Goal: Transaction & Acquisition: Purchase product/service

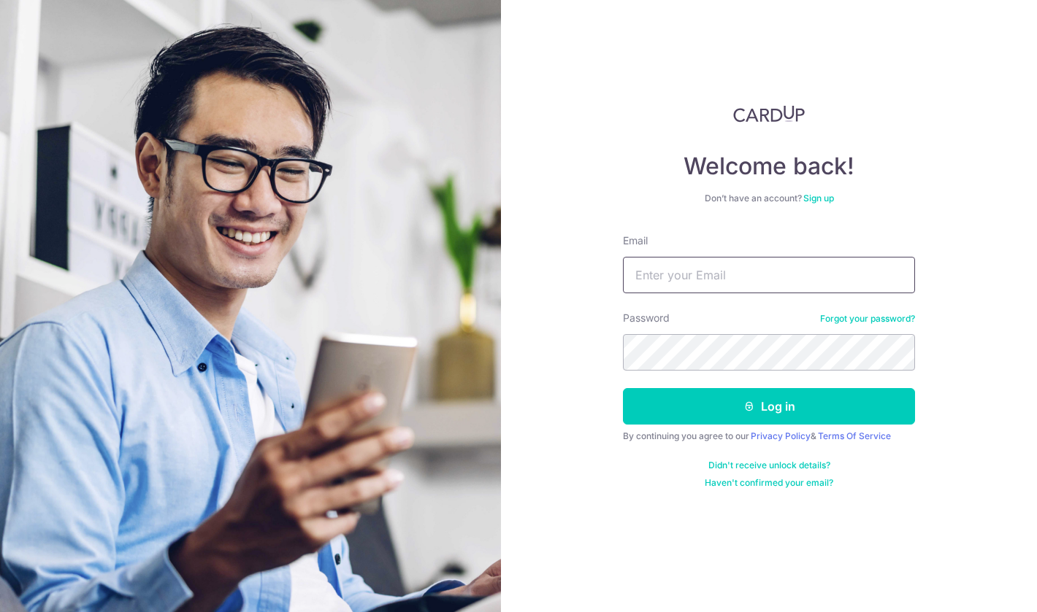
type input "[PERSON_NAME][EMAIL_ADDRESS][PERSON_NAME][DOMAIN_NAME]"
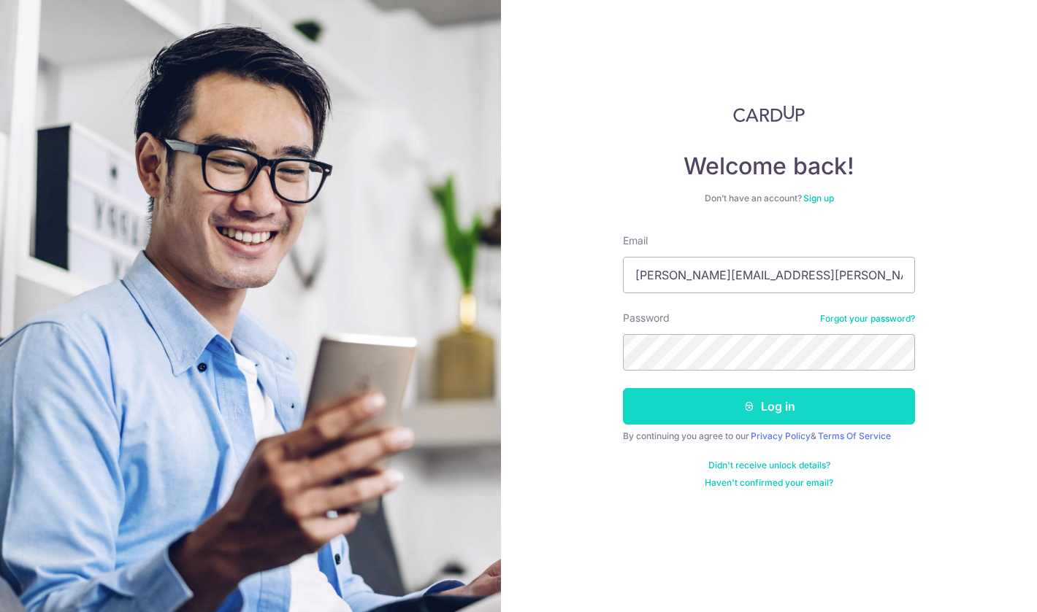
click at [751, 413] on button "Log in" at bounding box center [769, 406] width 292 height 37
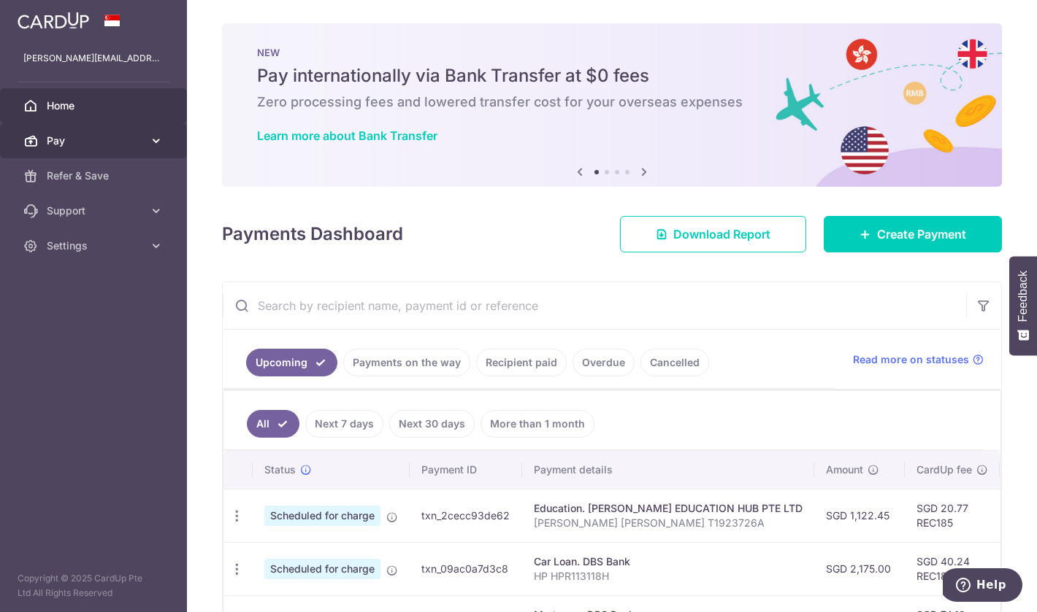
click at [157, 137] on icon at bounding box center [156, 141] width 15 height 15
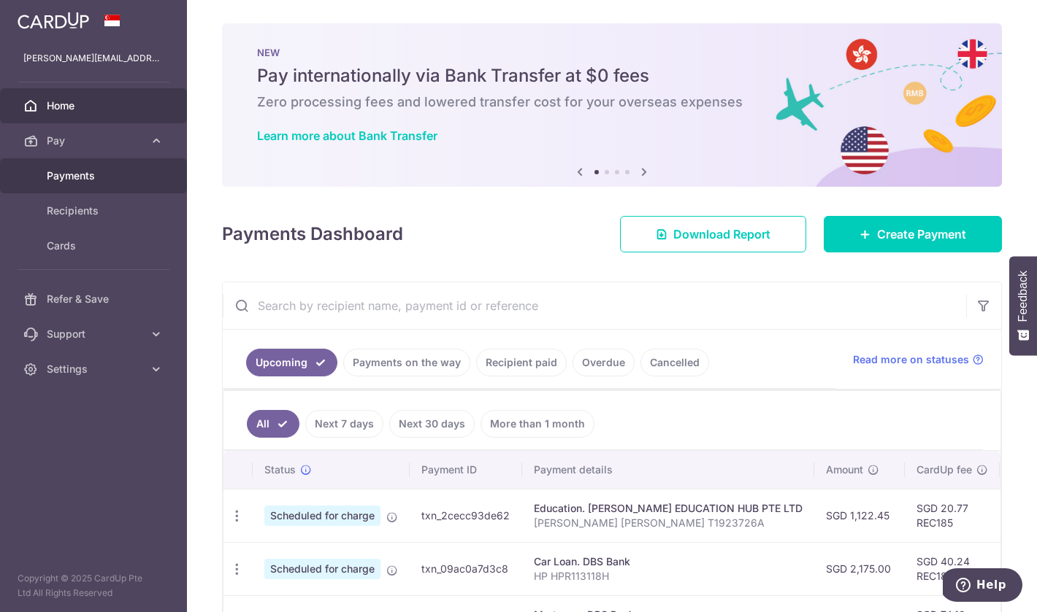
click at [146, 179] on link "Payments" at bounding box center [93, 175] width 187 height 35
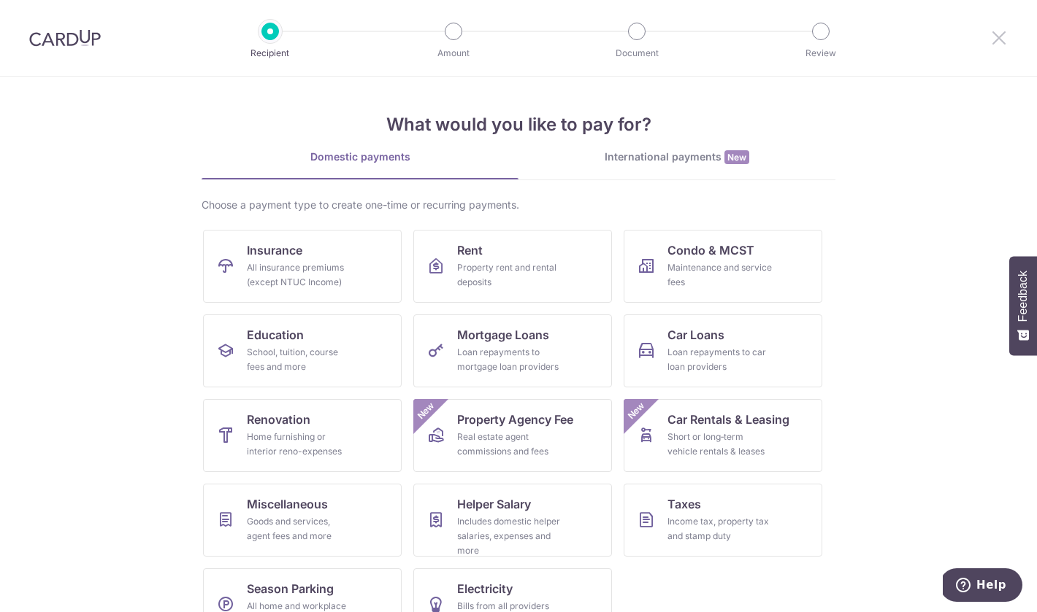
click at [1002, 40] on icon at bounding box center [999, 37] width 18 height 18
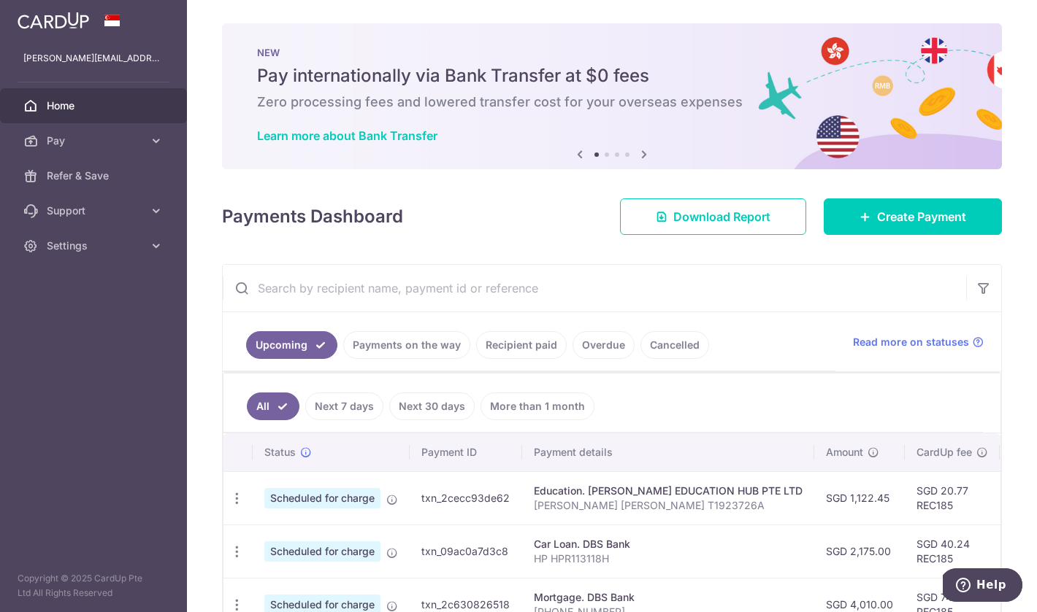
click at [604, 338] on link "Overdue" at bounding box center [603, 345] width 62 height 28
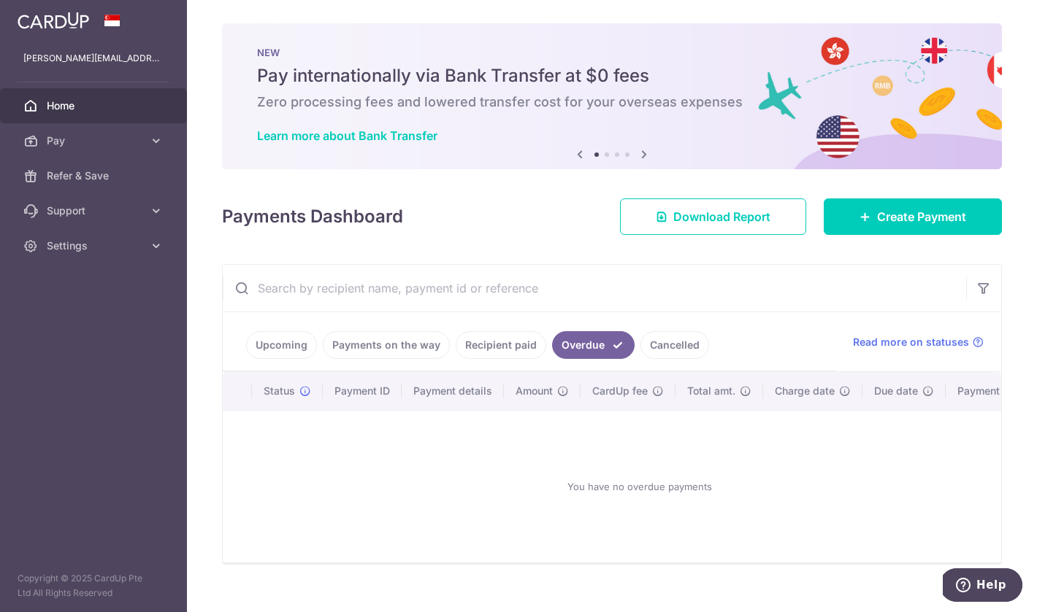
click at [655, 350] on link "Cancelled" at bounding box center [674, 345] width 69 height 28
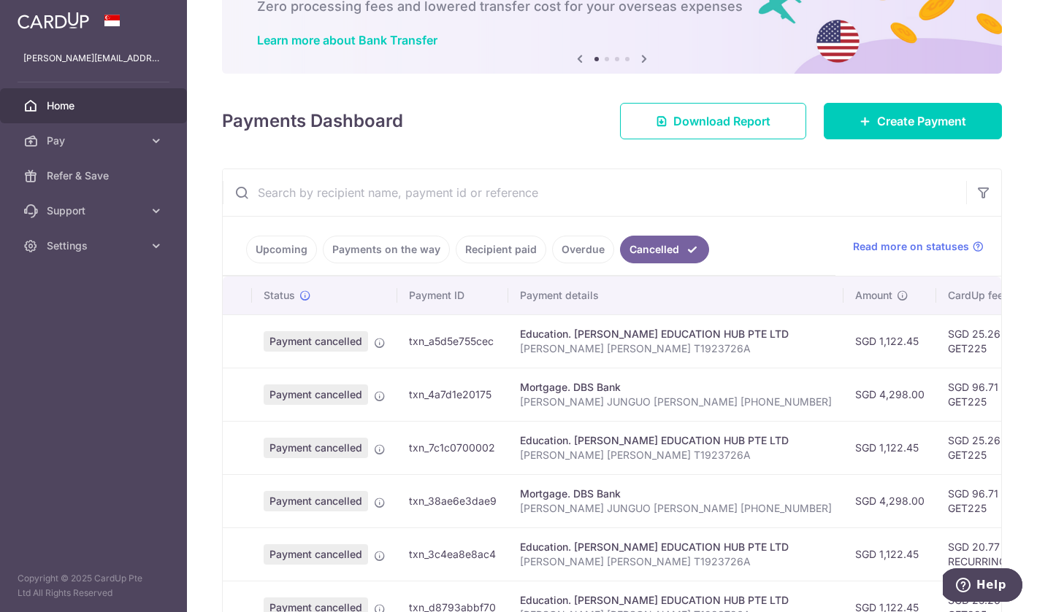
scroll to position [56, 0]
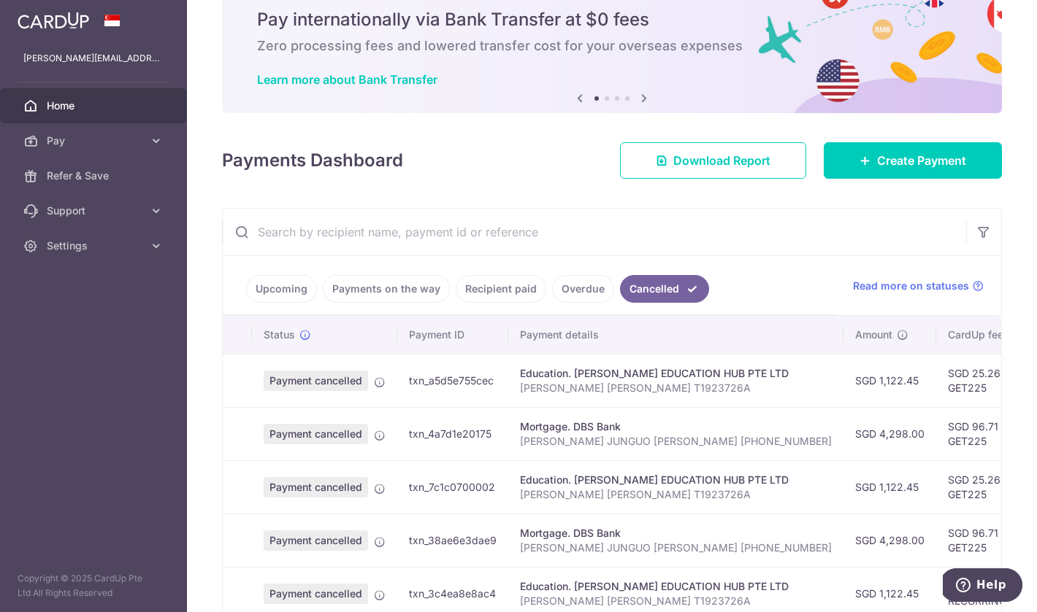
click at [503, 299] on link "Recipient paid" at bounding box center [501, 289] width 91 height 28
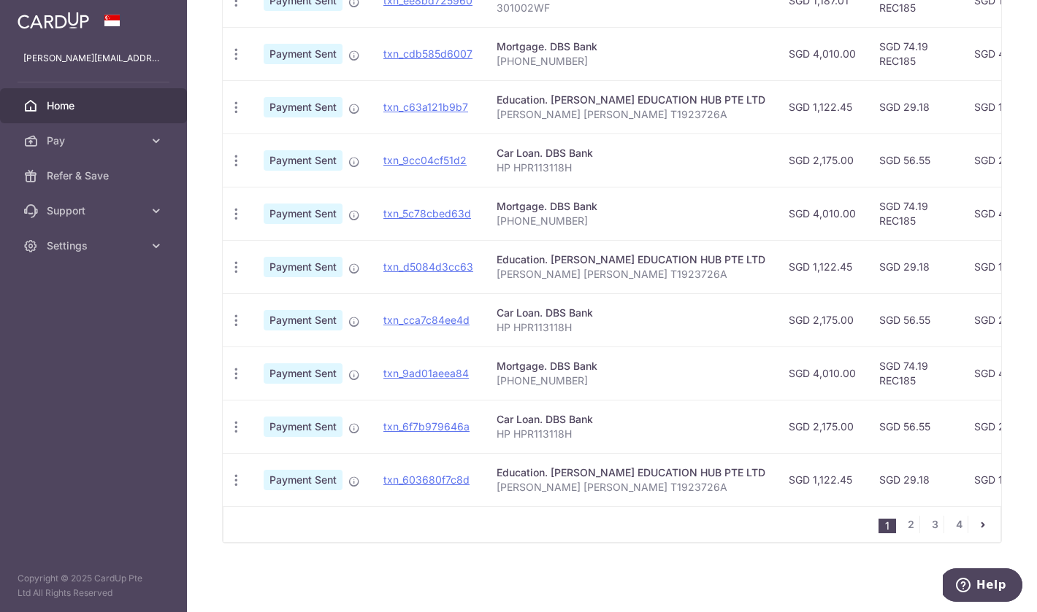
scroll to position [441, 0]
click at [905, 524] on link "2" at bounding box center [911, 525] width 18 height 18
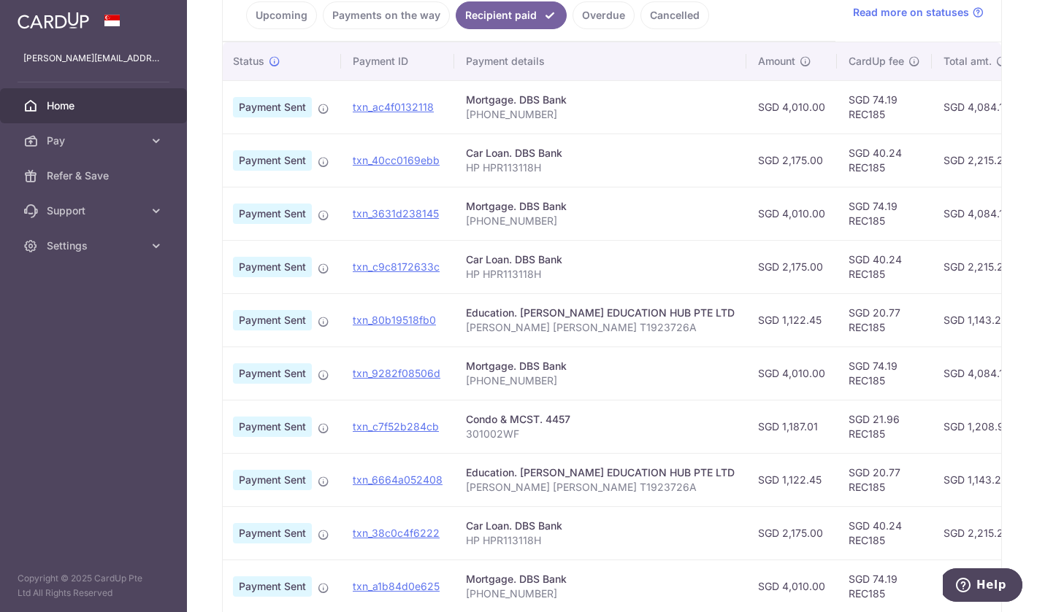
scroll to position [324, 0]
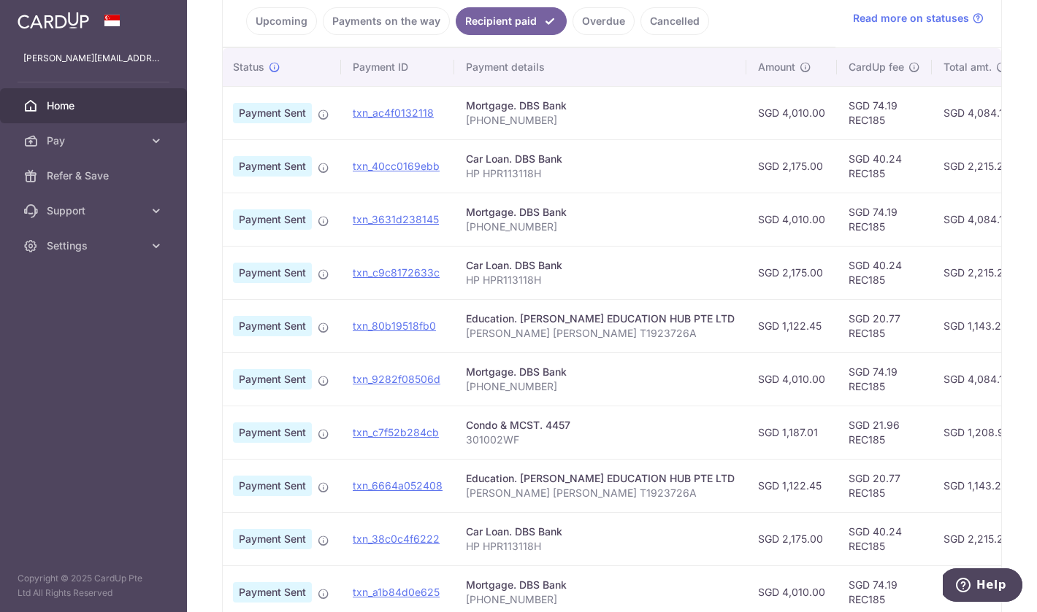
drag, startPoint x: 588, startPoint y: 431, endPoint x: 459, endPoint y: 431, distance: 129.2
click at [459, 431] on td "Condo & MCST. 4457 301002WF" at bounding box center [600, 432] width 292 height 53
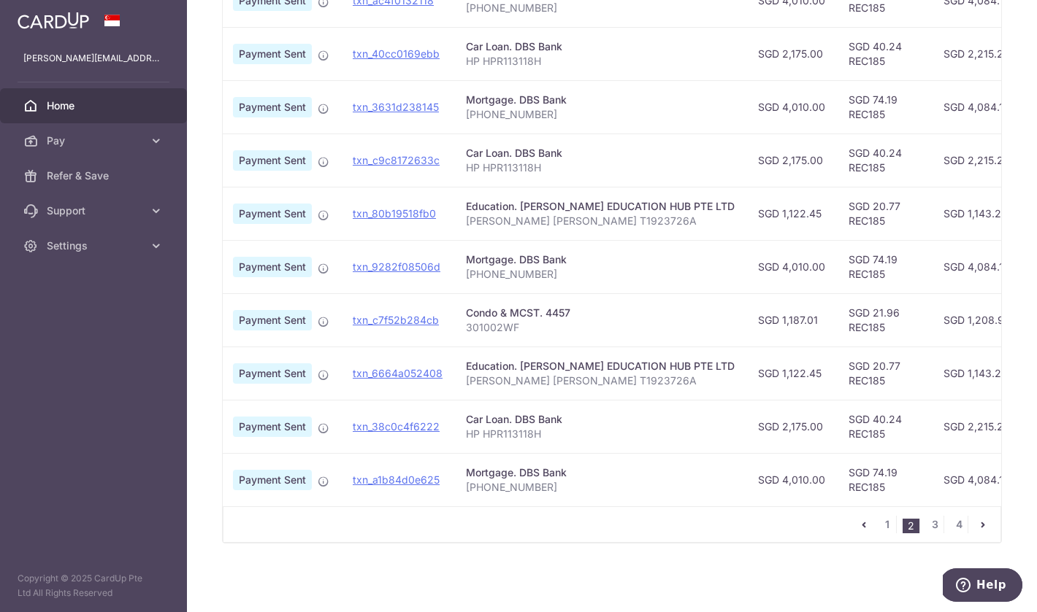
scroll to position [437, 0]
click at [885, 523] on link "1" at bounding box center [887, 525] width 18 height 18
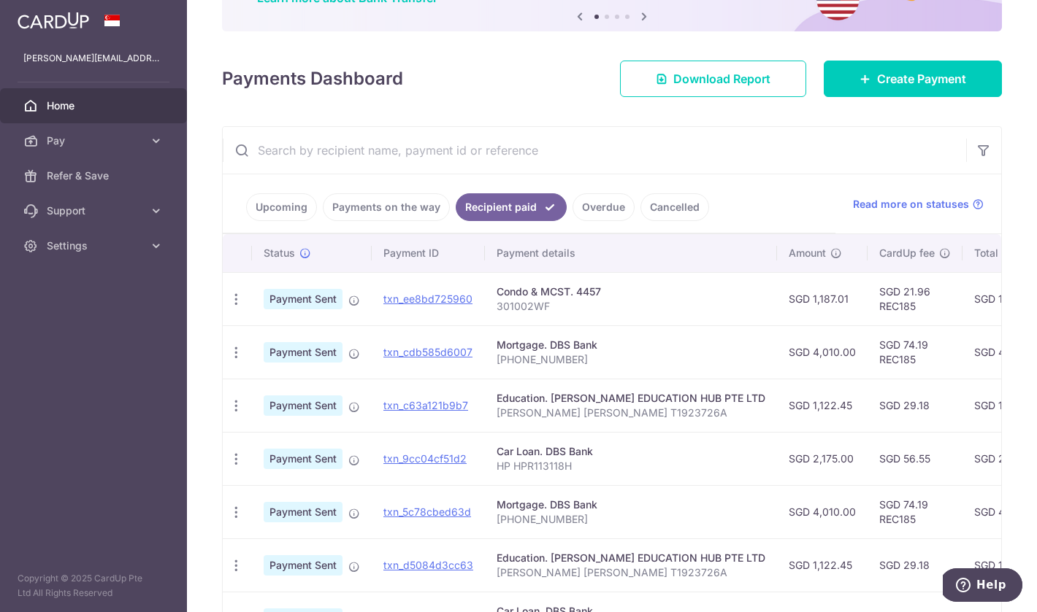
scroll to position [132, 0]
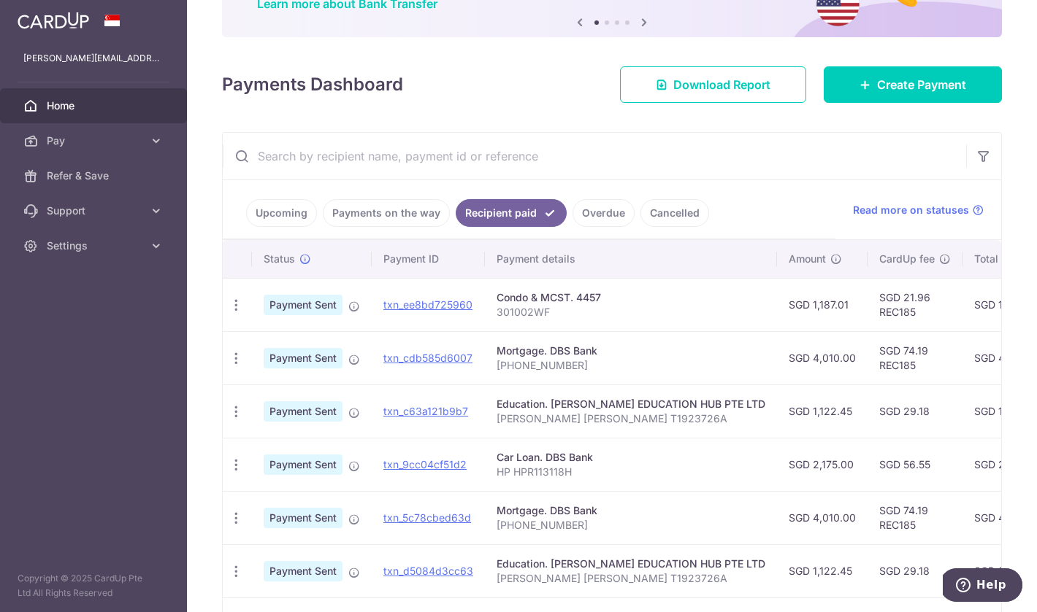
drag, startPoint x: 610, startPoint y: 298, endPoint x: 497, endPoint y: 298, distance: 112.4
click at [497, 298] on div "Condo & MCST. 4457" at bounding box center [630, 298] width 269 height 15
click at [556, 325] on td "Condo & MCST. 4457 301002WF" at bounding box center [631, 304] width 292 height 53
drag, startPoint x: 557, startPoint y: 323, endPoint x: 494, endPoint y: 318, distance: 63.0
click at [494, 318] on td "Condo & MCST. 4457 301002WF" at bounding box center [631, 304] width 292 height 53
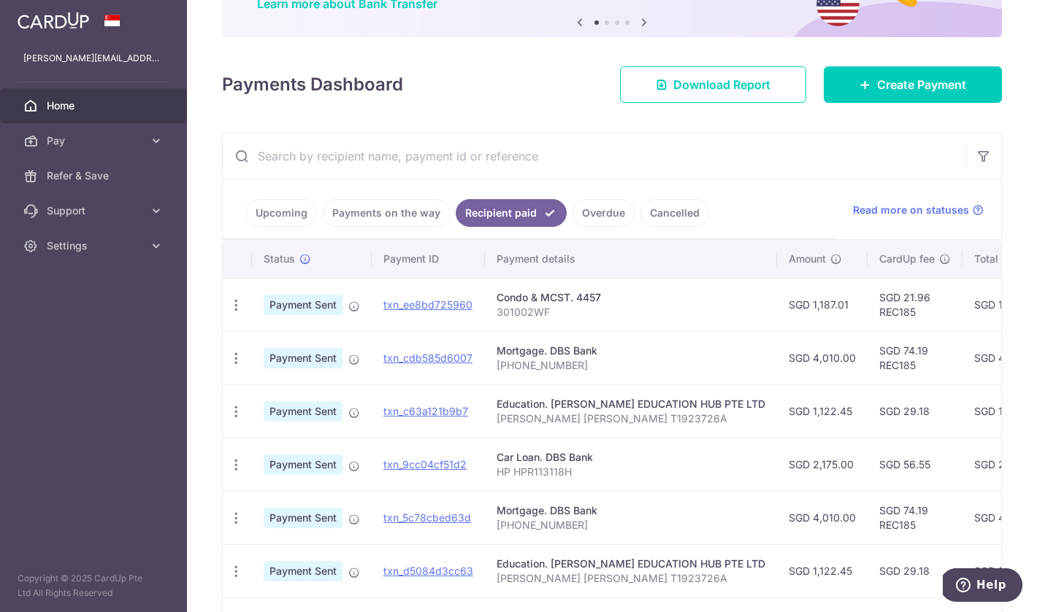
click at [502, 312] on p "301002WF" at bounding box center [630, 312] width 269 height 15
drag, startPoint x: 499, startPoint y: 312, endPoint x: 542, endPoint y: 313, distance: 43.1
click at [542, 313] on p "301002WF" at bounding box center [630, 312] width 269 height 15
drag, startPoint x: 548, startPoint y: 313, endPoint x: 493, endPoint y: 314, distance: 55.5
click at [493, 314] on td "Condo & MCST. 4457 301002WF" at bounding box center [631, 304] width 292 height 53
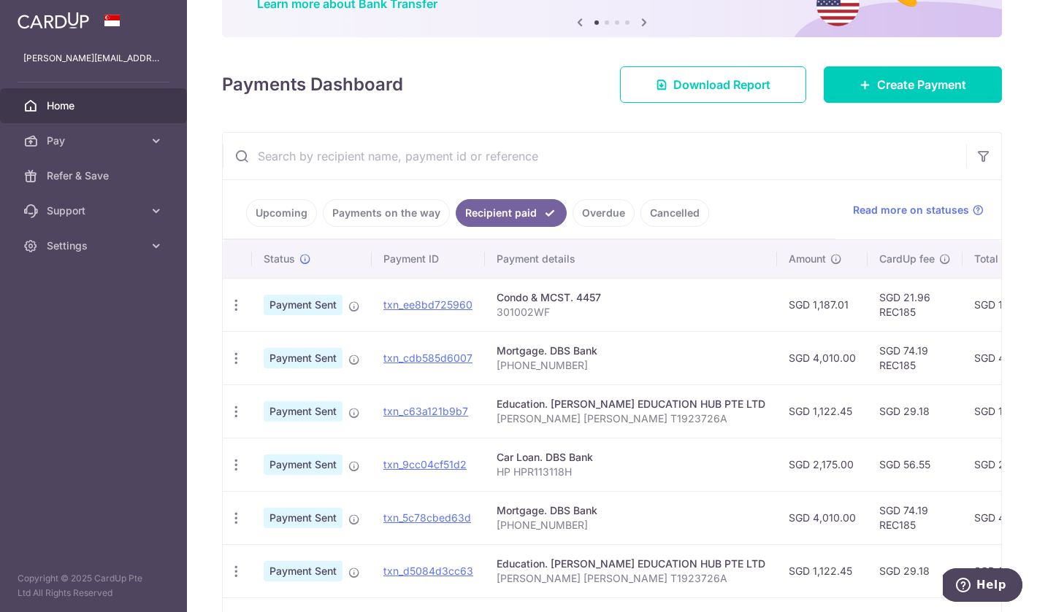
click at [538, 393] on td "Education. EILEEN EDUCATION HUB PTE LTD PANG ZI YU AVERY T1923726A" at bounding box center [631, 411] width 292 height 53
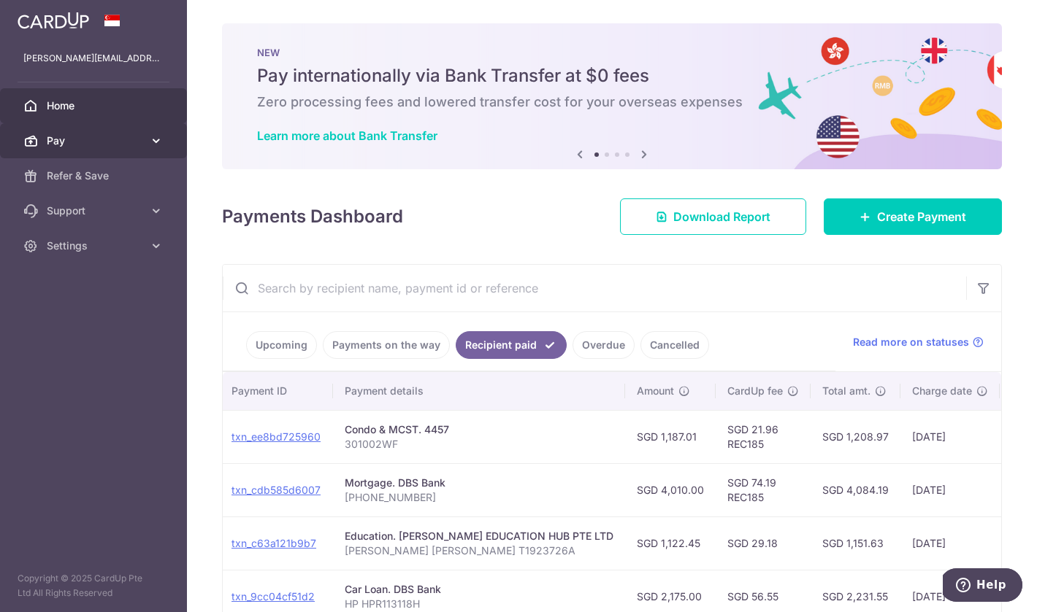
scroll to position [0, 0]
click at [132, 135] on span "Pay" at bounding box center [95, 141] width 96 height 15
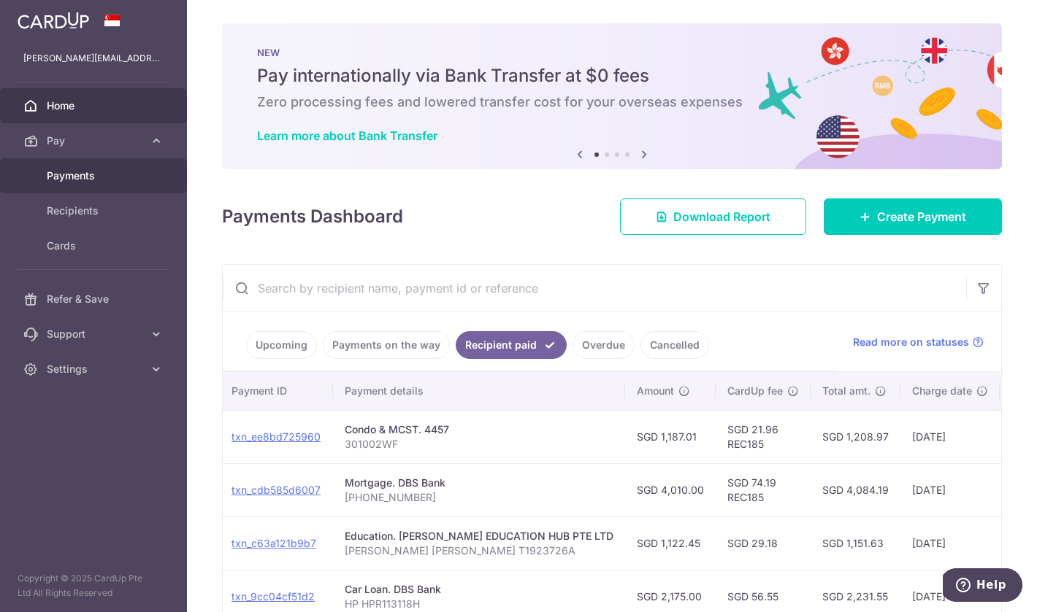
click at [123, 175] on span "Payments" at bounding box center [95, 176] width 96 height 15
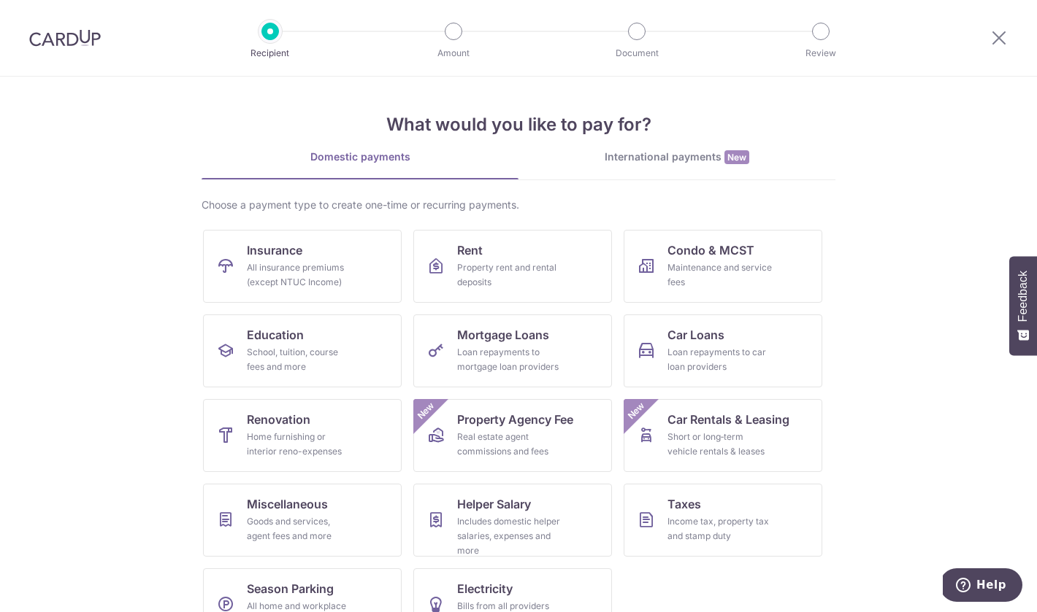
click at [1002, 28] on div at bounding box center [999, 38] width 76 height 76
click at [991, 47] on div at bounding box center [999, 38] width 76 height 76
click at [997, 39] on icon at bounding box center [999, 37] width 18 height 18
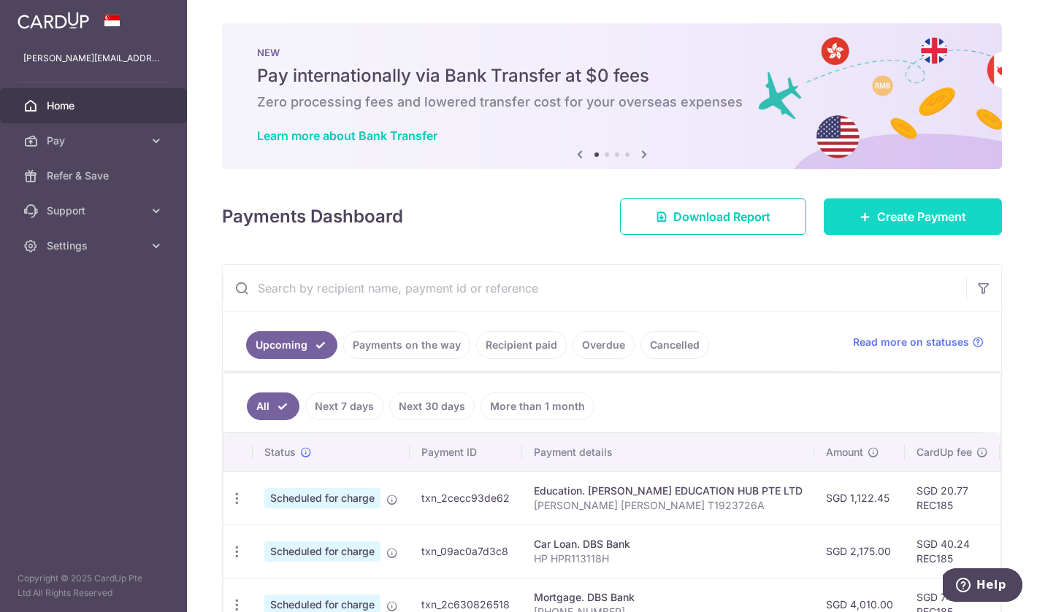
click at [864, 220] on icon at bounding box center [865, 217] width 12 height 12
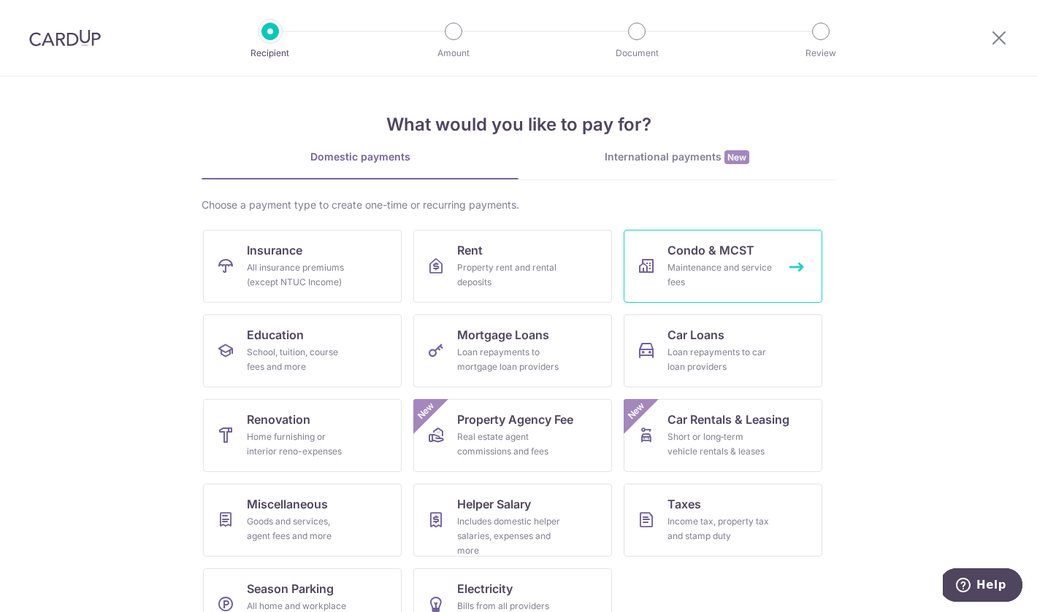
click at [718, 245] on span "Condo & MCST" at bounding box center [710, 251] width 87 height 18
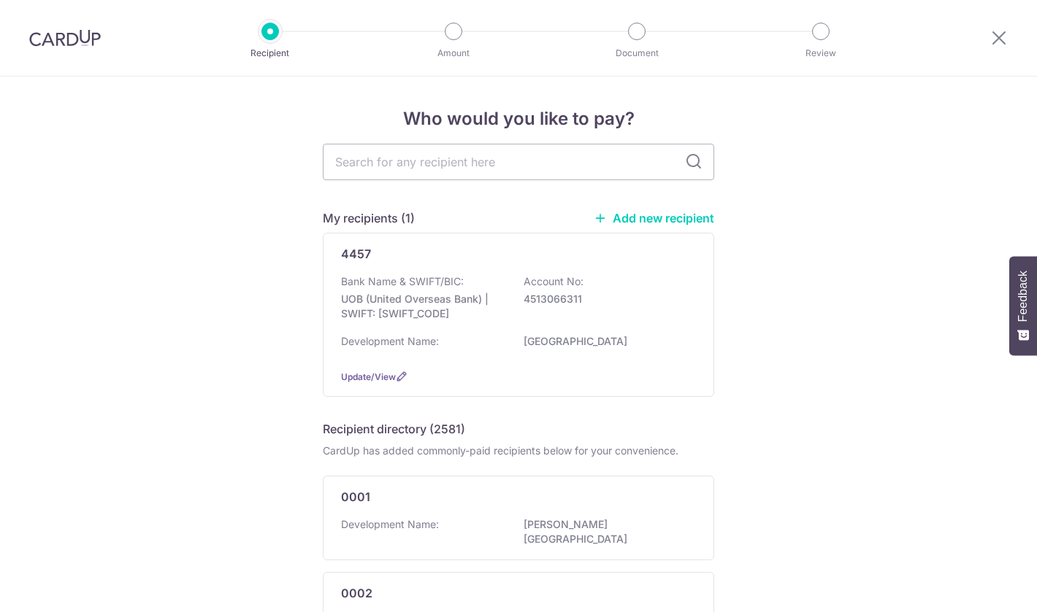
click at [1012, 36] on div at bounding box center [999, 38] width 76 height 76
click at [998, 36] on icon at bounding box center [999, 37] width 18 height 18
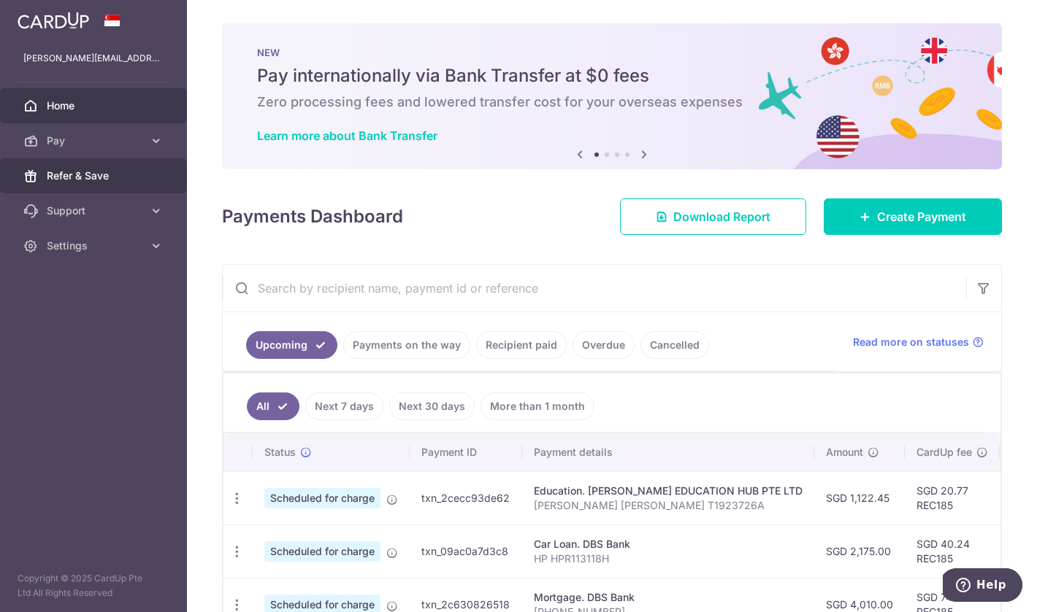
click at [126, 174] on span "Refer & Save" at bounding box center [95, 176] width 96 height 15
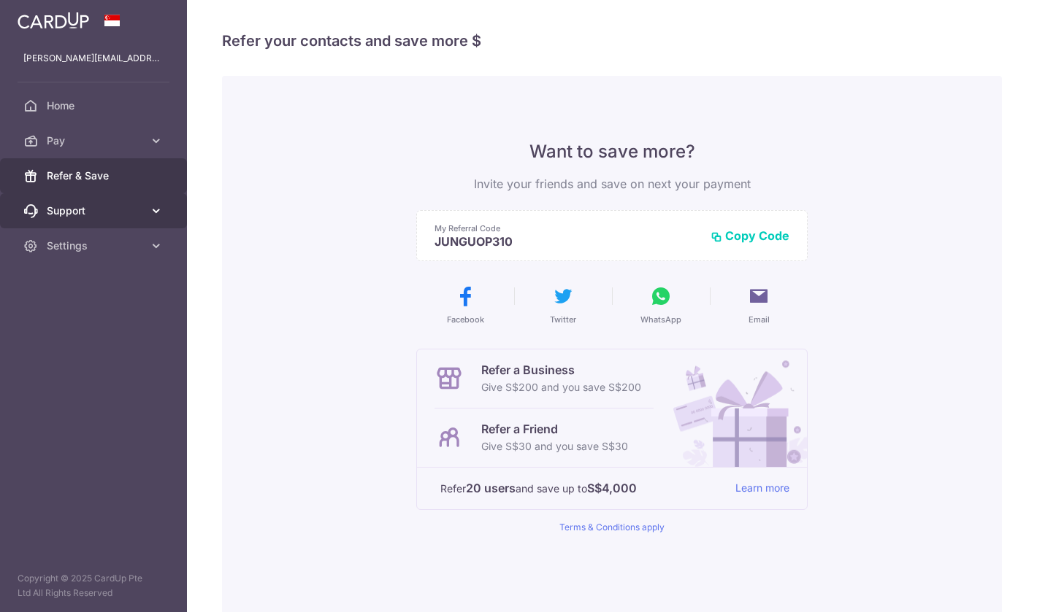
click at [126, 210] on span "Support" at bounding box center [95, 211] width 96 height 15
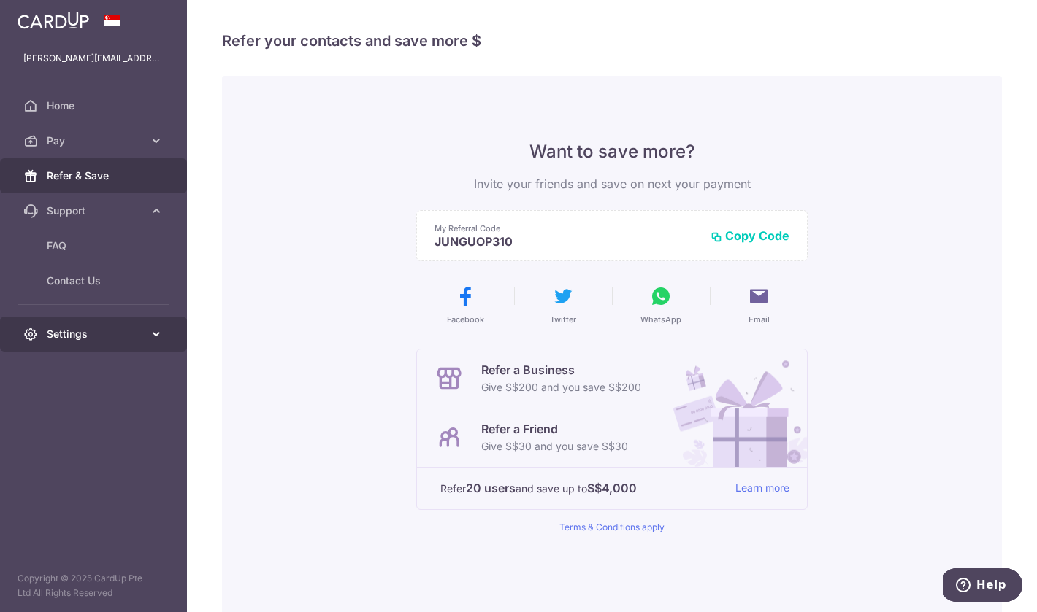
click at [127, 322] on link "Settings" at bounding box center [93, 334] width 187 height 35
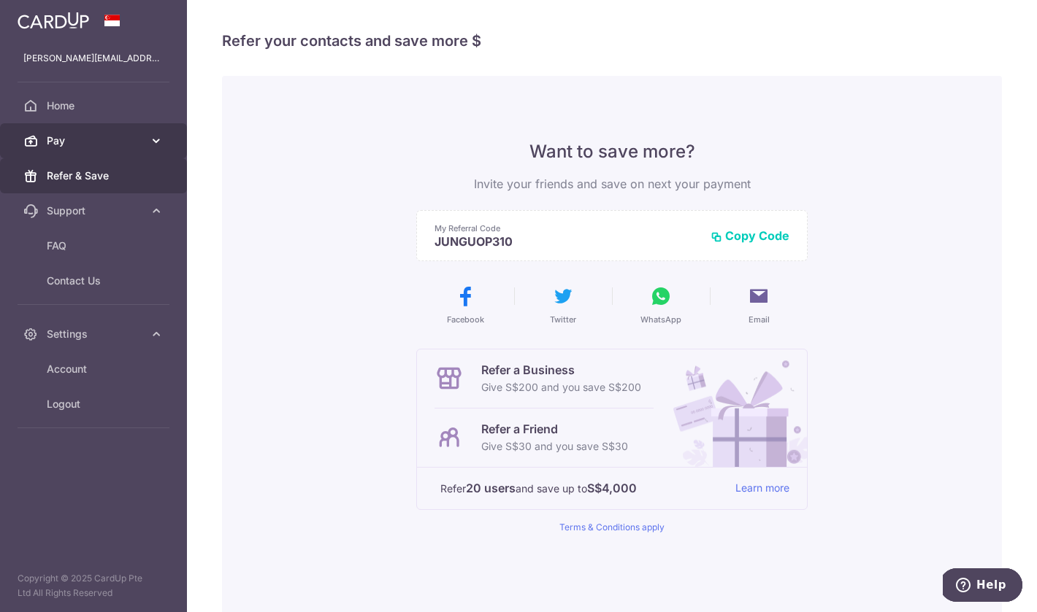
click at [161, 142] on icon at bounding box center [156, 141] width 15 height 15
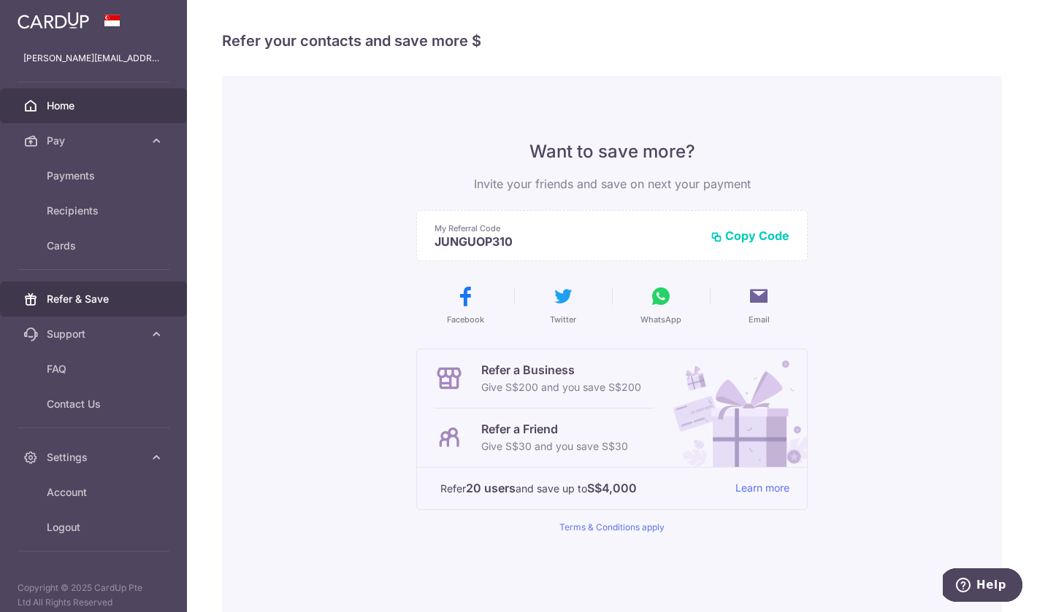
click at [145, 104] on link "Home" at bounding box center [93, 105] width 187 height 35
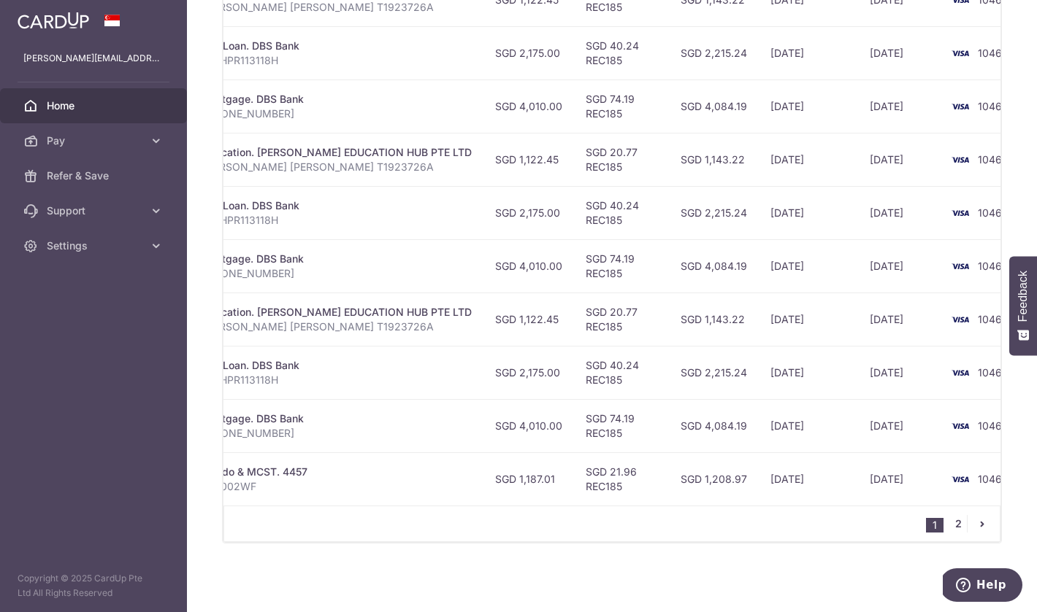
scroll to position [521, 0]
click at [961, 529] on link "2" at bounding box center [958, 524] width 18 height 18
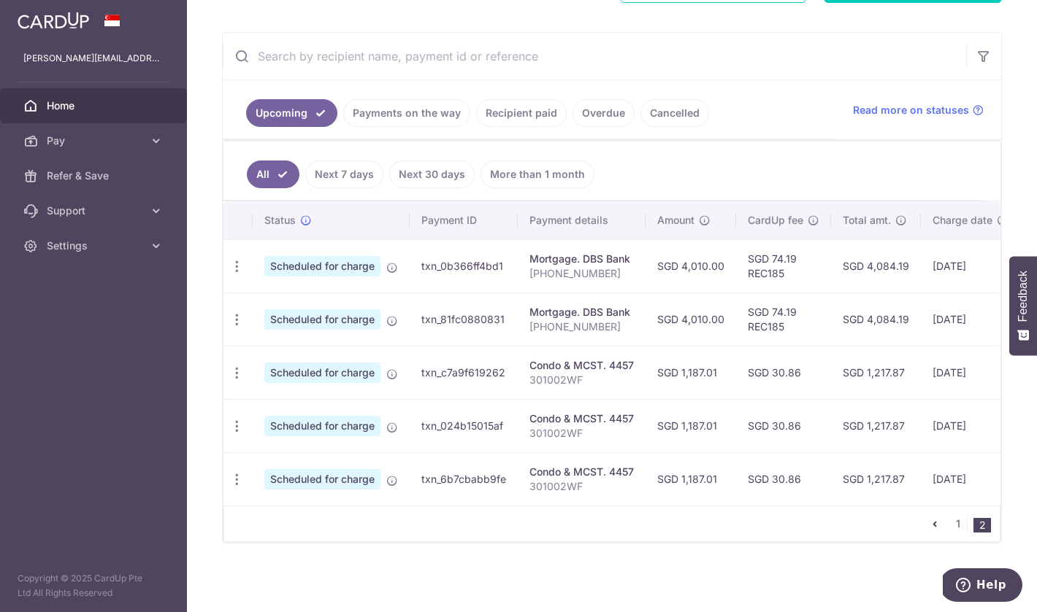
scroll to position [0, 0]
click at [957, 522] on link "1" at bounding box center [958, 524] width 18 height 18
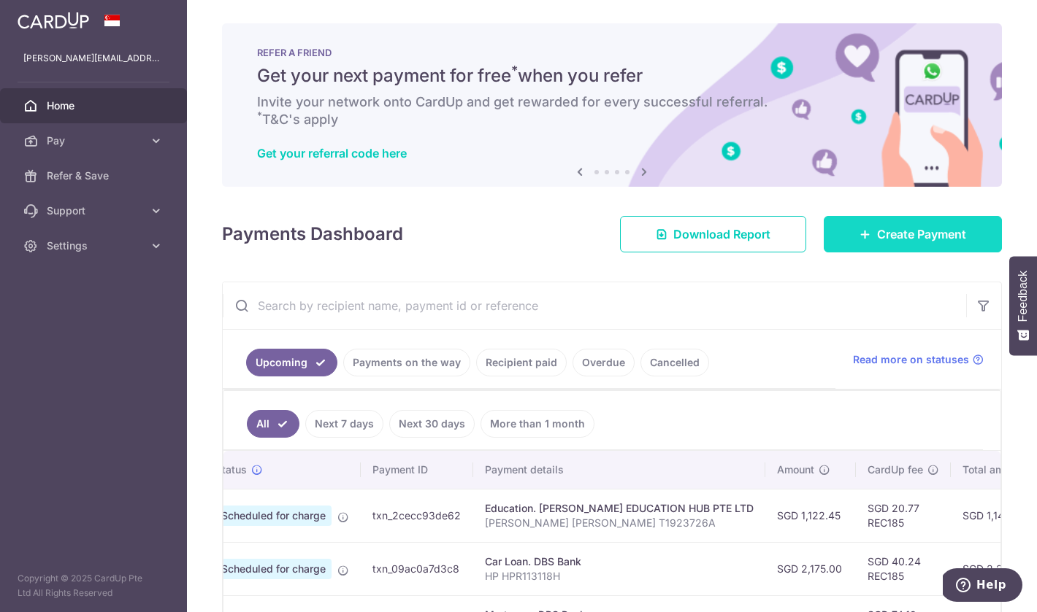
click at [876, 223] on link "Create Payment" at bounding box center [912, 234] width 178 height 37
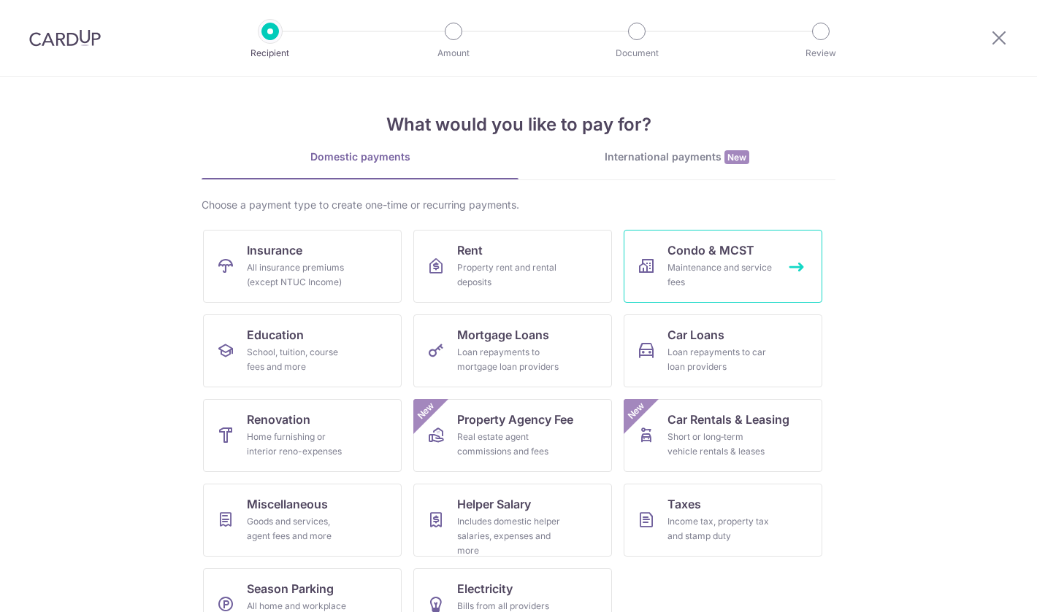
click at [675, 276] on div "Maintenance and service fees" at bounding box center [719, 275] width 105 height 29
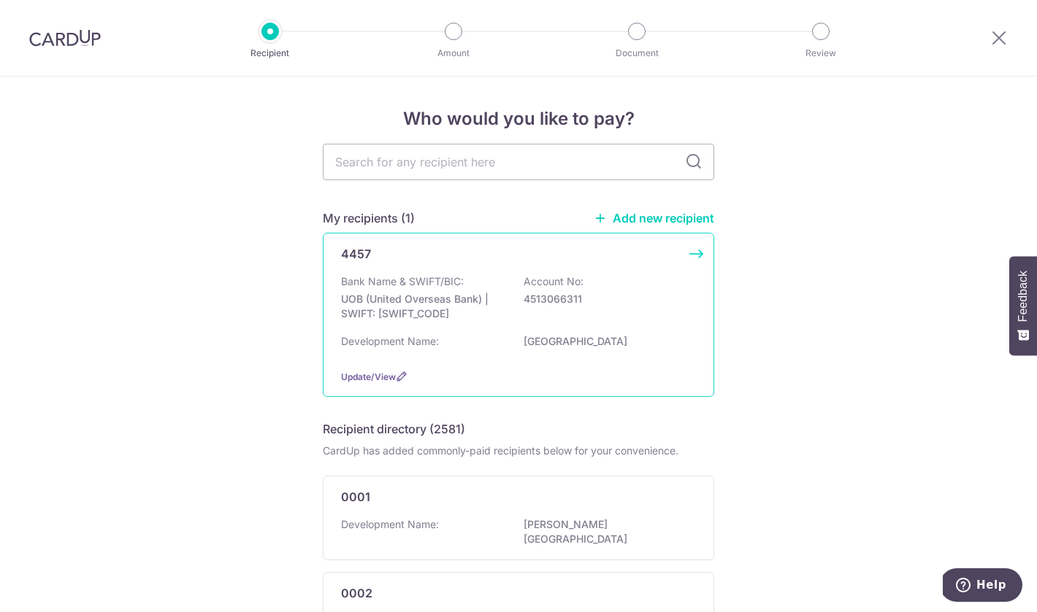
click at [661, 299] on p "4513066311" at bounding box center [605, 299] width 164 height 15
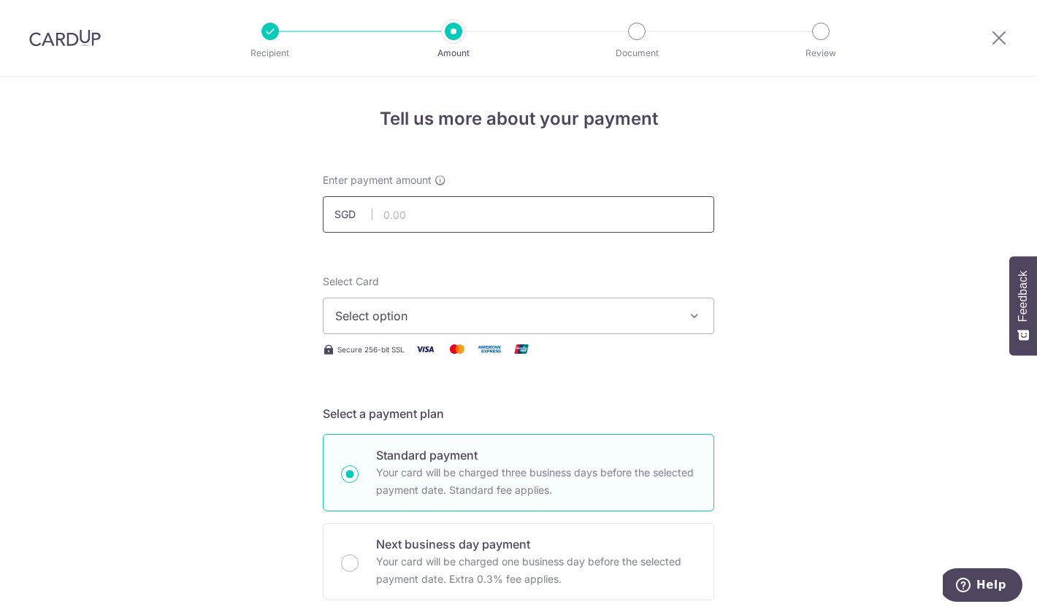
click at [654, 223] on input "text" at bounding box center [518, 214] width 391 height 37
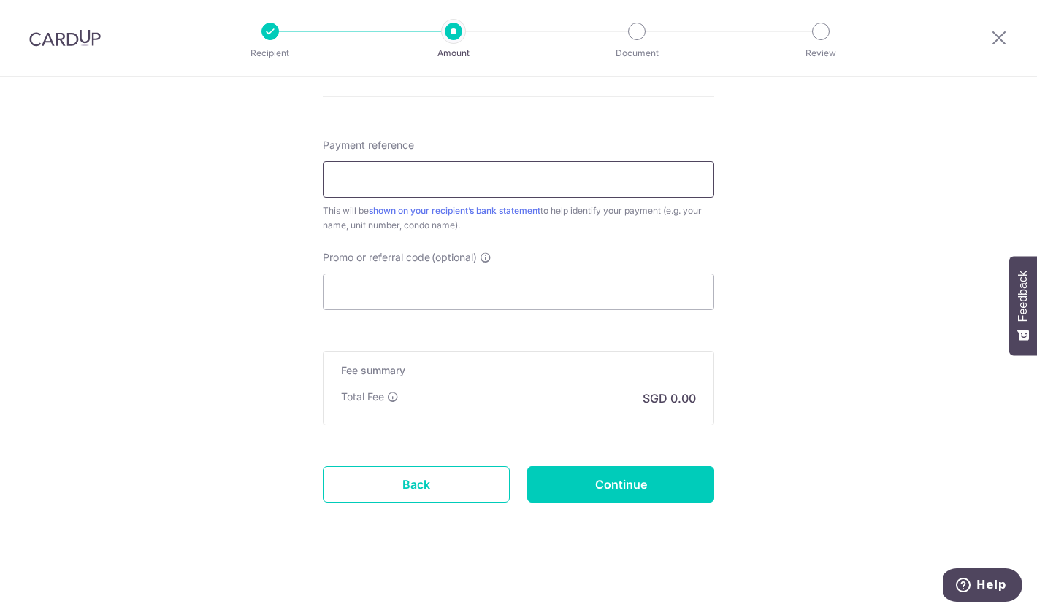
scroll to position [785, 0]
click at [588, 163] on input "Payment reference" at bounding box center [518, 179] width 391 height 37
type input "1198.01"
click at [567, 285] on input "Promo or referral code (optional)" at bounding box center [518, 292] width 391 height 37
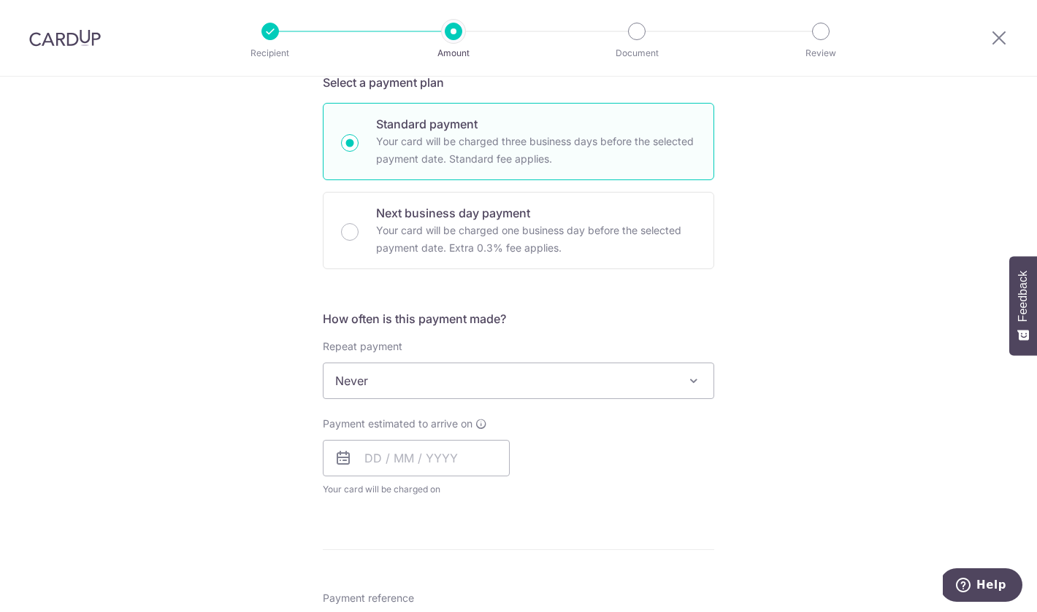
scroll to position [325, 0]
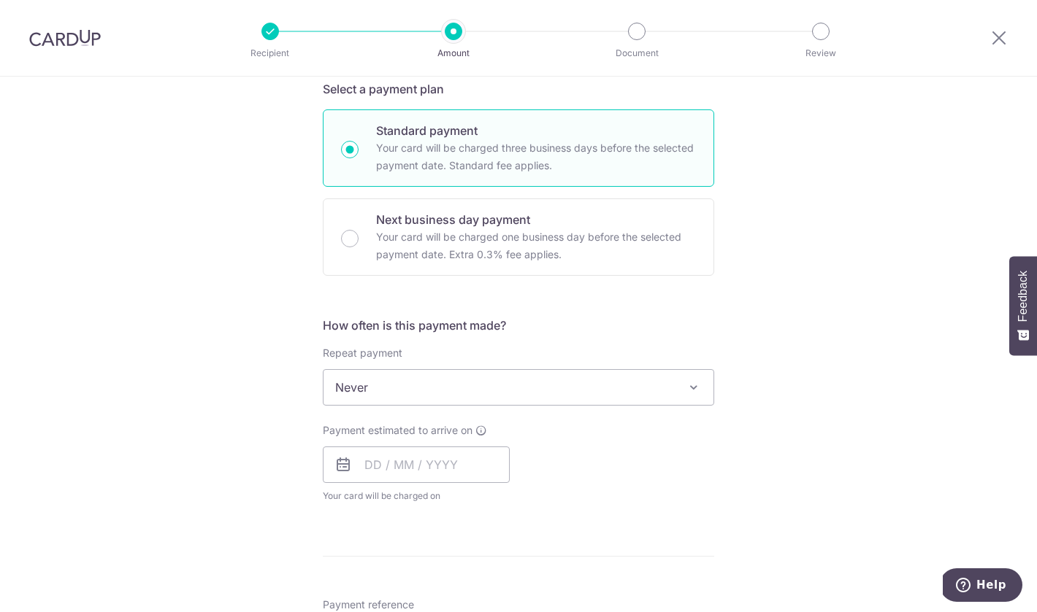
click at [699, 372] on span "Never" at bounding box center [518, 387] width 390 height 35
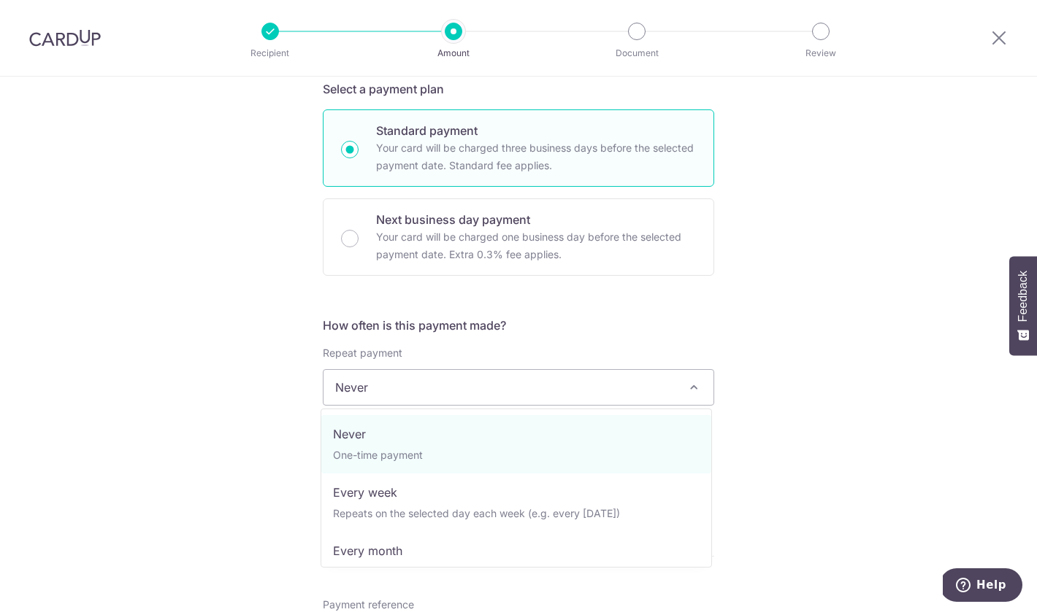
click at [741, 362] on div "Tell us more about your payment Enter payment amount SGD Select Card Select opt…" at bounding box center [518, 412] width 1037 height 1321
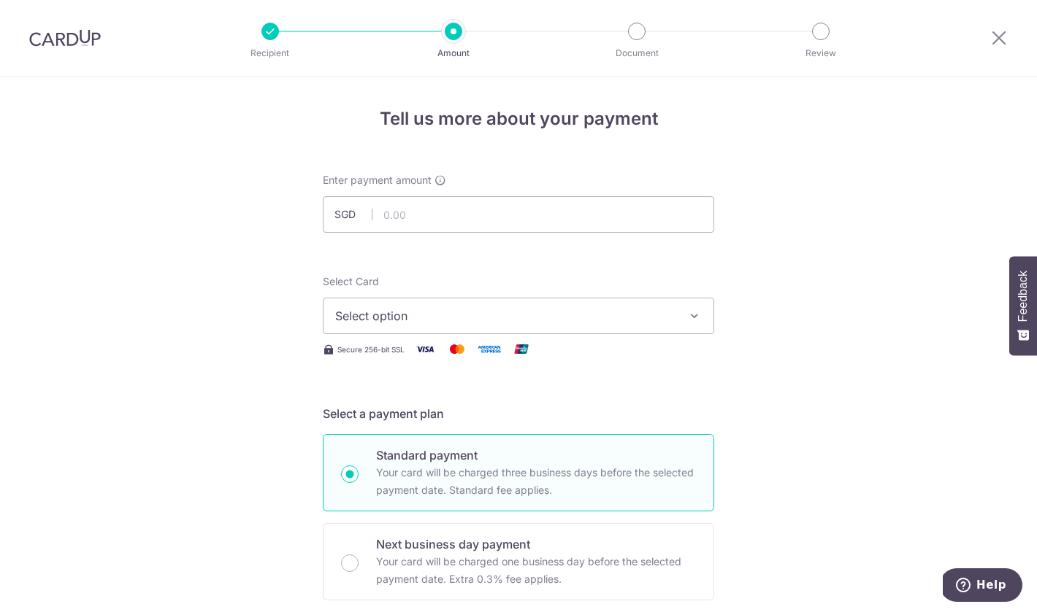
scroll to position [0, 0]
click at [533, 209] on input "text" at bounding box center [518, 214] width 391 height 37
type input "1,198.11"
click at [480, 315] on span "Select option" at bounding box center [505, 316] width 340 height 18
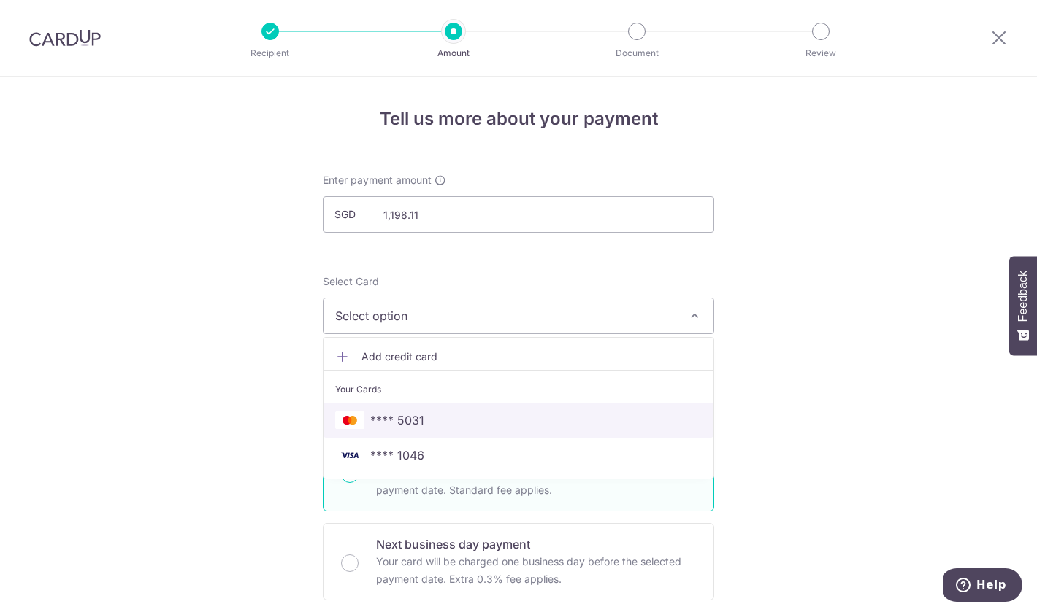
click at [472, 429] on link "**** 5031" at bounding box center [518, 420] width 390 height 35
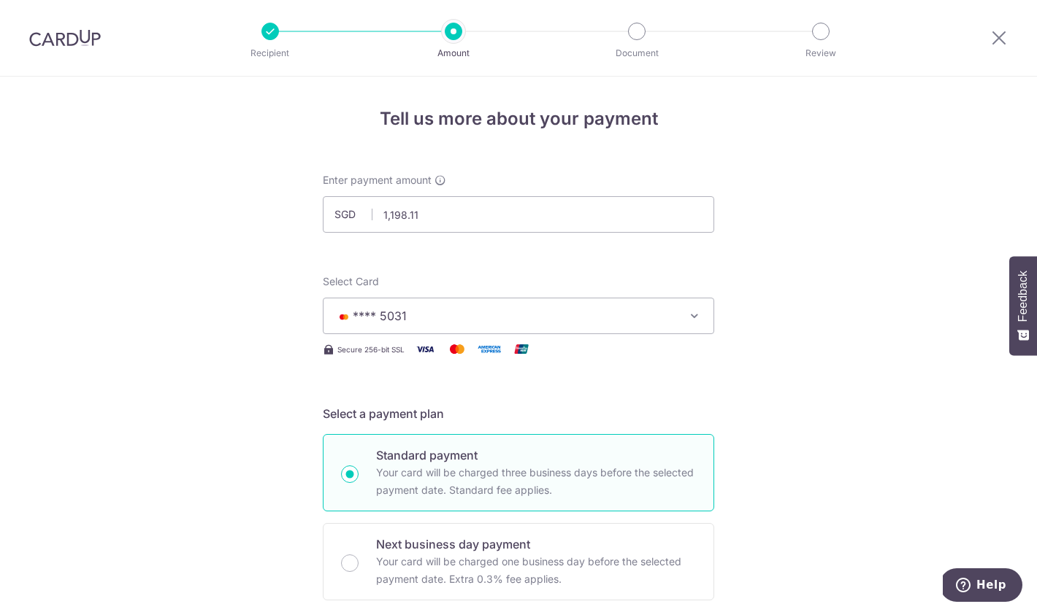
click at [512, 339] on div "Select Card **** 5031 Add credit card Your Cards **** 5031 **** 1046 Secure 256…" at bounding box center [518, 316] width 391 height 84
click at [521, 321] on span "**** 5031" at bounding box center [505, 316] width 340 height 18
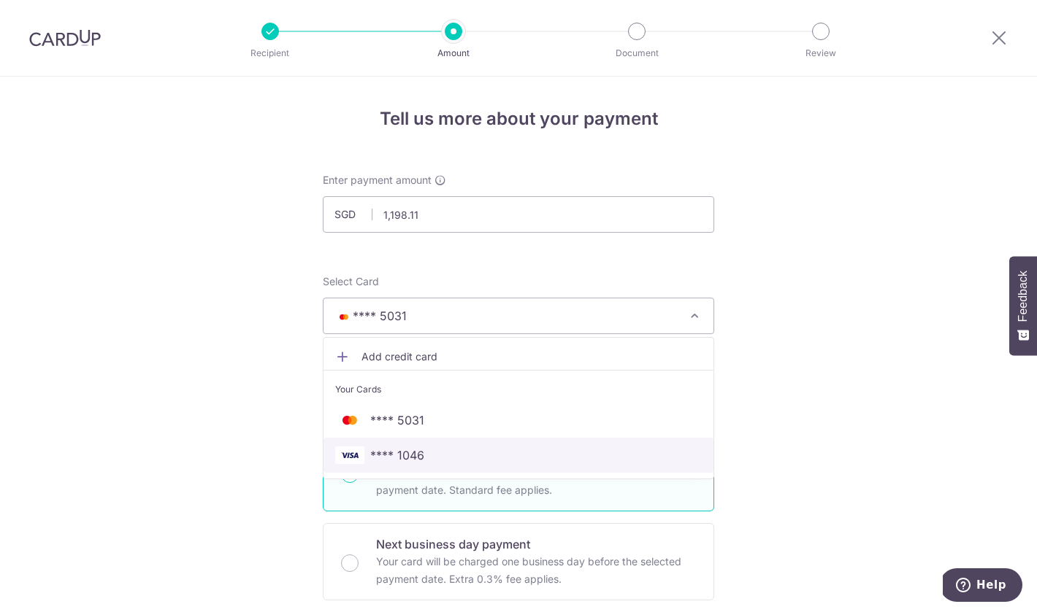
click at [488, 441] on link "**** 1046" at bounding box center [518, 455] width 390 height 35
click at [488, 441] on div "Standard payment Your card will be charged three business days before the selec…" at bounding box center [518, 472] width 391 height 77
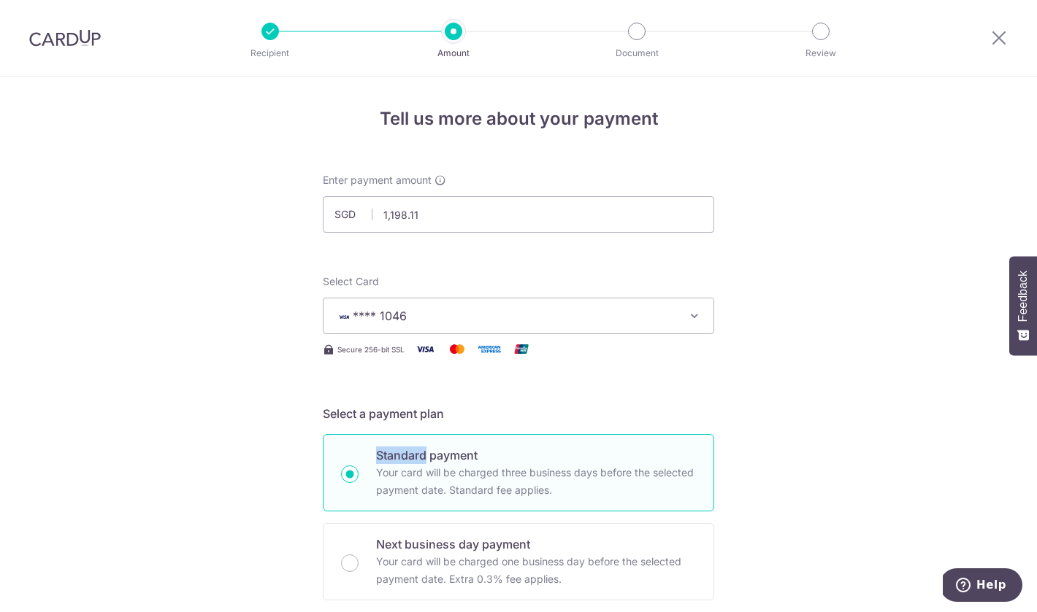
radio input "true"
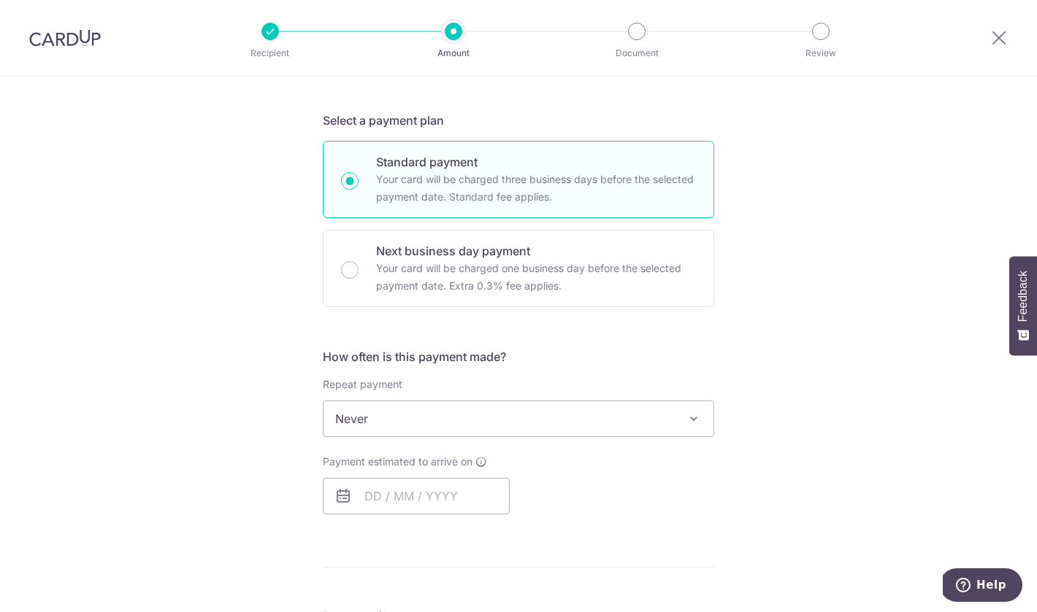
scroll to position [296, 0]
click at [327, 418] on span "Never" at bounding box center [518, 416] width 390 height 35
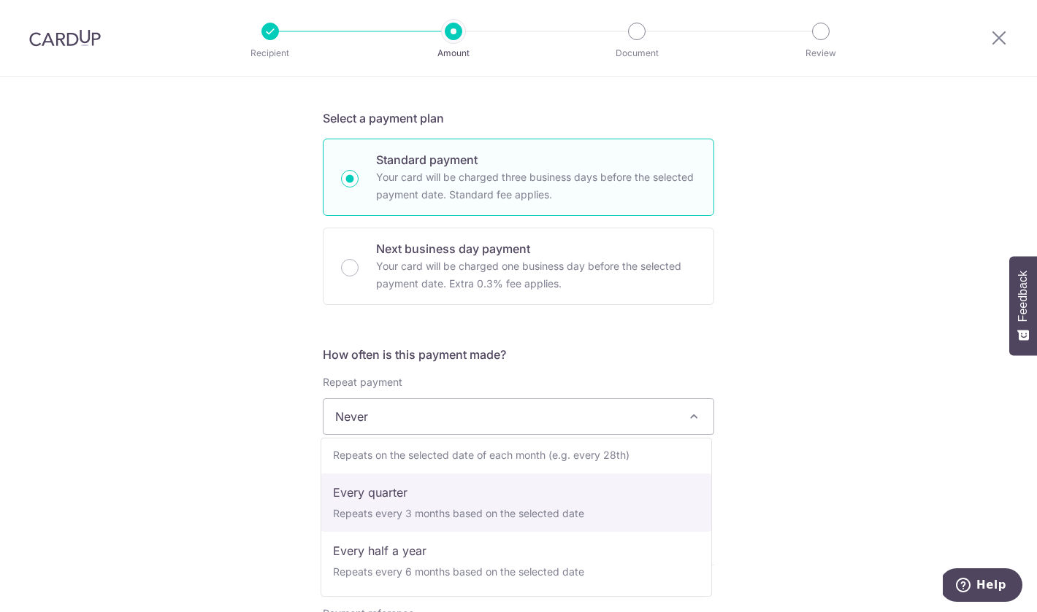
scroll to position [146, 0]
click at [792, 456] on div "Tell us more about your payment Enter payment amount SGD 1,198.11 1198.11 Selec…" at bounding box center [518, 431] width 1037 height 1300
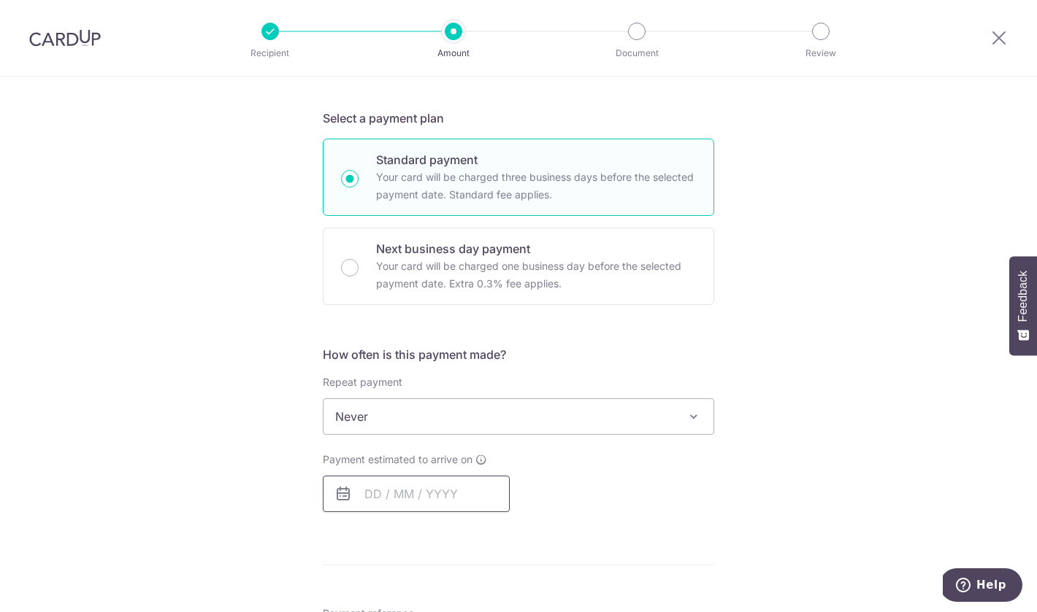
click at [456, 510] on input "text" at bounding box center [416, 494] width 187 height 37
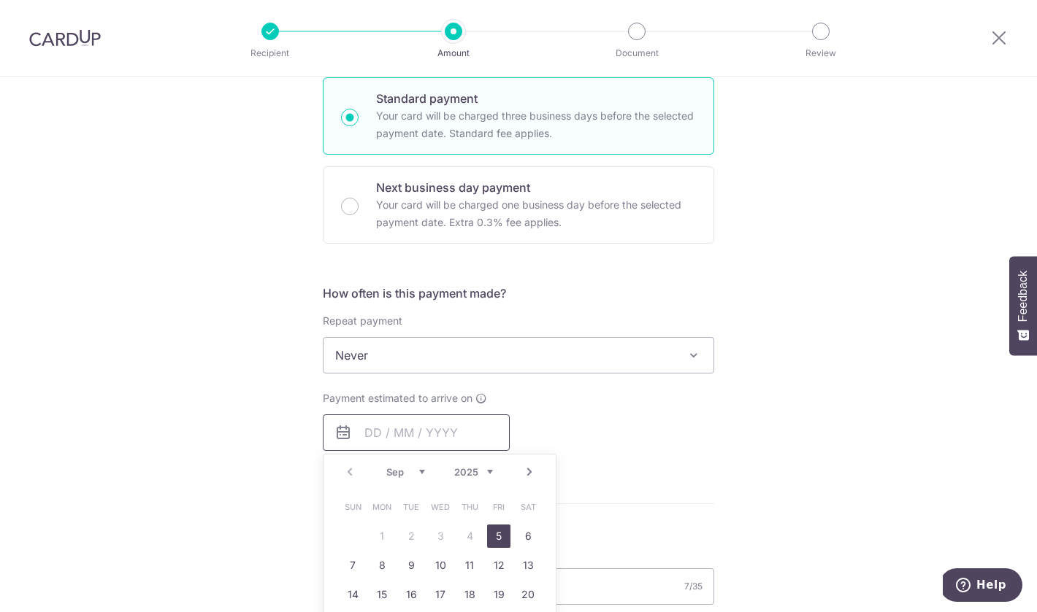
scroll to position [386, 0]
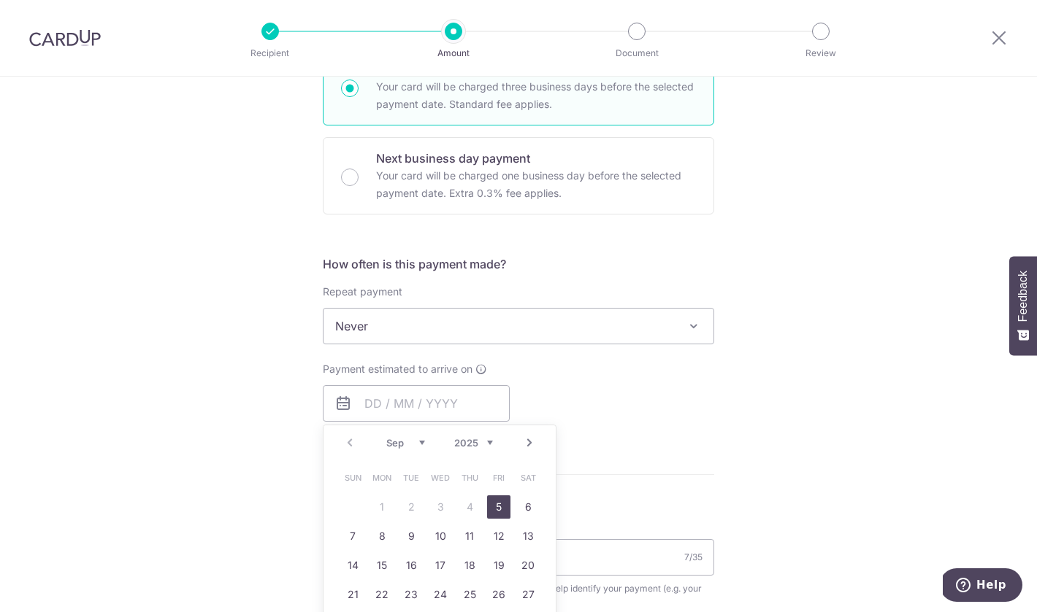
click at [503, 498] on link "5" at bounding box center [498, 507] width 23 height 23
type input "[DATE]"
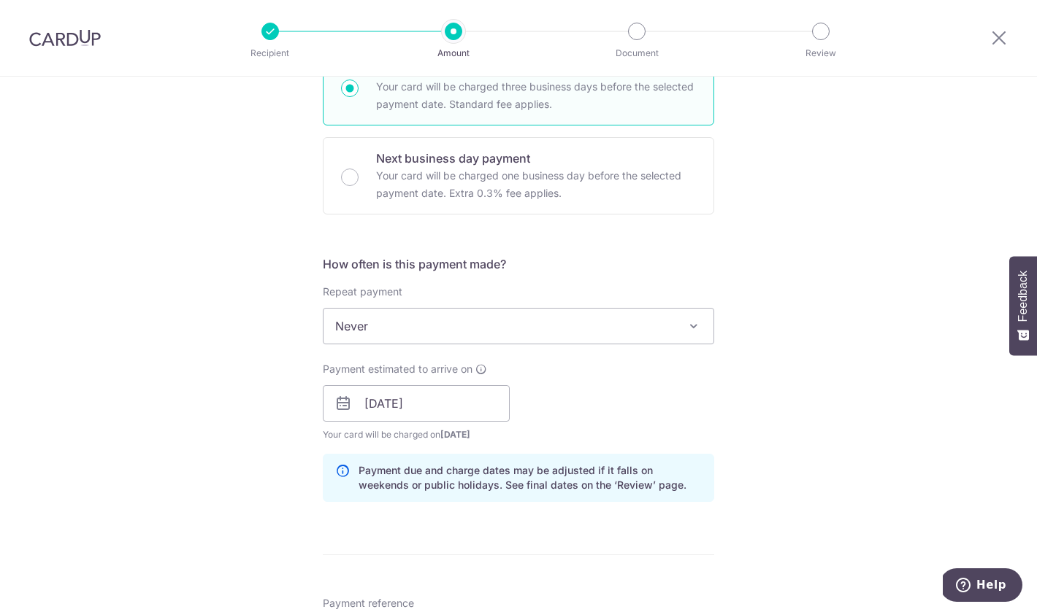
click at [497, 502] on div "How often is this payment made? Repeat payment Never Every week Every month Eve…" at bounding box center [518, 385] width 391 height 258
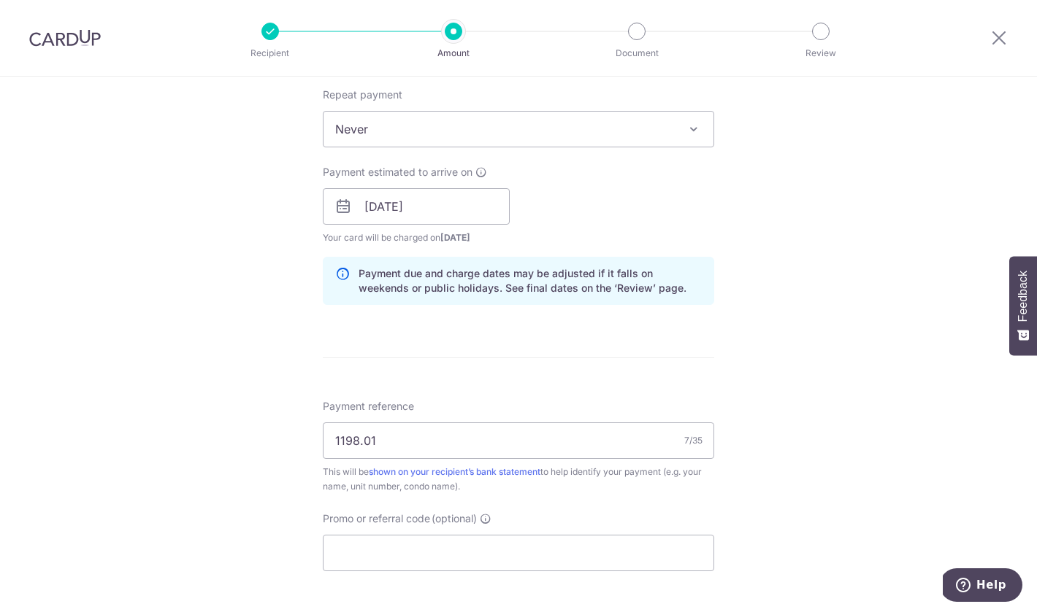
scroll to position [770, 0]
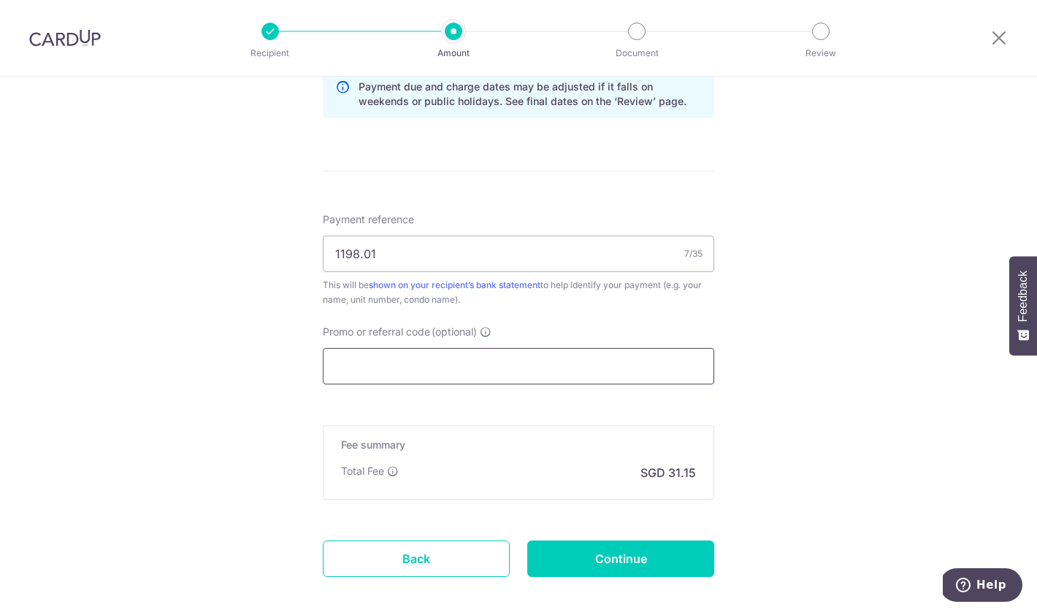
click at [512, 356] on input "Promo or referral code (optional)" at bounding box center [518, 366] width 391 height 37
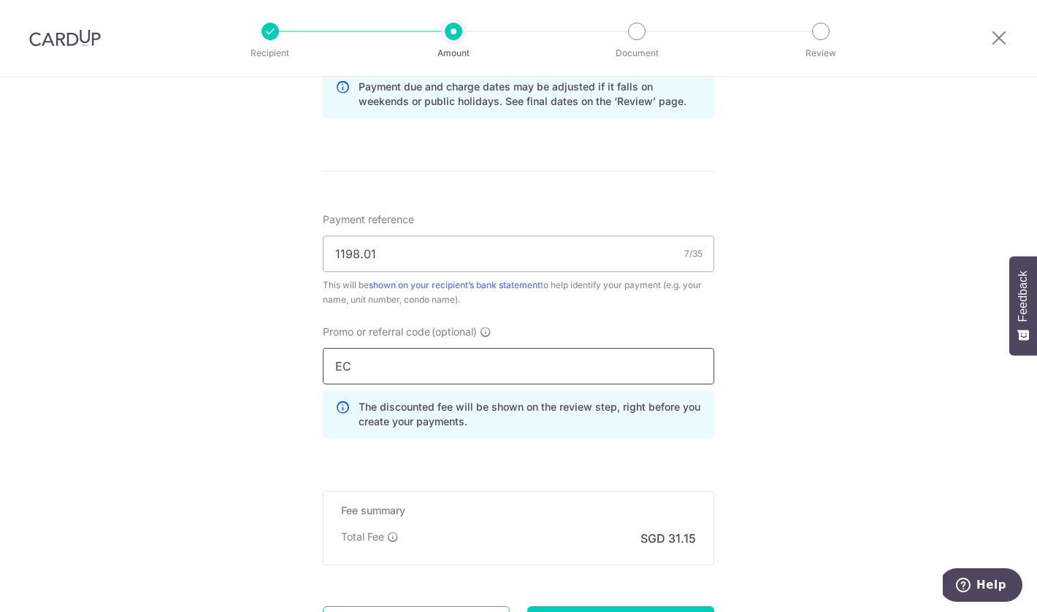
type input "E"
type input "REC185"
click at [300, 370] on div "Tell us more about your payment Enter payment amount SGD 1,198.11 1198.11 Selec…" at bounding box center [518, 29] width 1037 height 1446
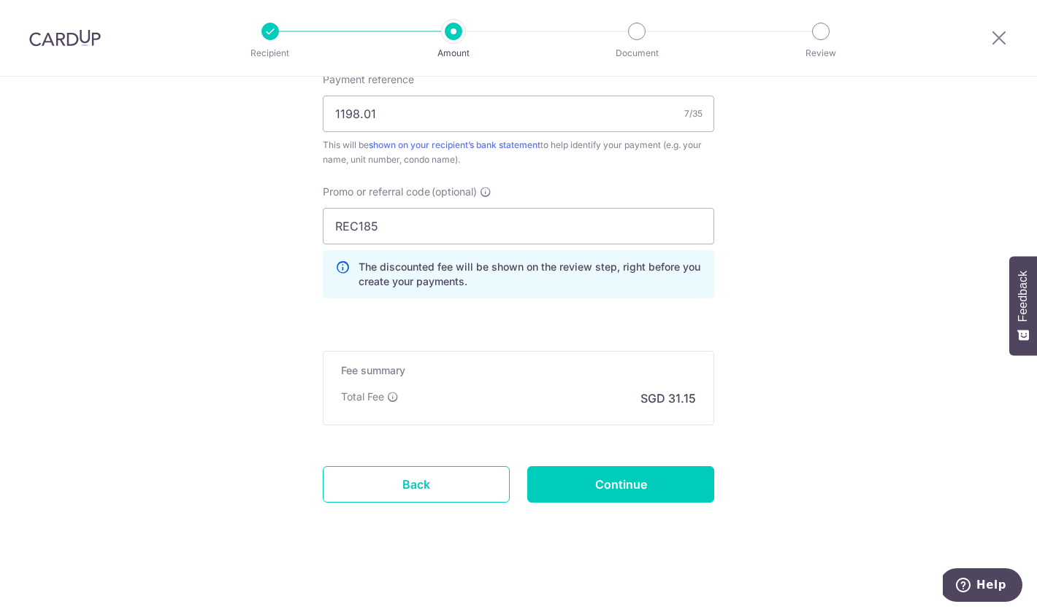
click at [540, 474] on input "Continue" at bounding box center [620, 484] width 187 height 37
type input "Create Schedule"
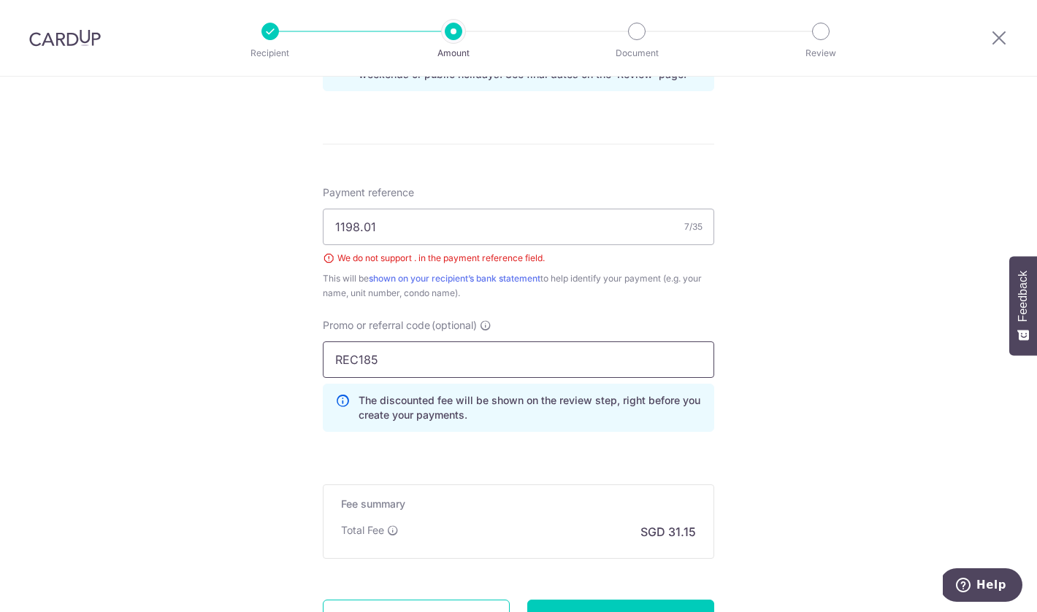
scroll to position [696, 0]
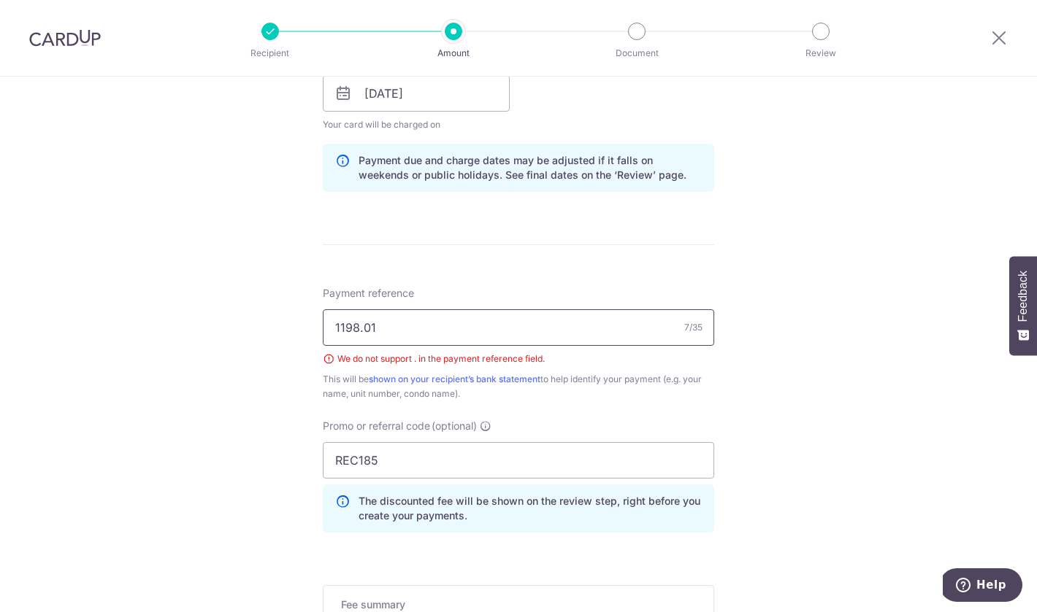
drag, startPoint x: 439, startPoint y: 323, endPoint x: 269, endPoint y: 313, distance: 170.4
click at [269, 313] on div "Tell us more about your payment Enter payment amount SGD 1,198.11 1198.11 Selec…" at bounding box center [518, 113] width 1037 height 1467
click at [279, 347] on div "Tell us more about your payment Enter payment amount SGD 1,198.11 1198.11 Selec…" at bounding box center [518, 113] width 1037 height 1467
click at [336, 331] on input "Payment reference" at bounding box center [518, 328] width 391 height 37
type input "301002WF"
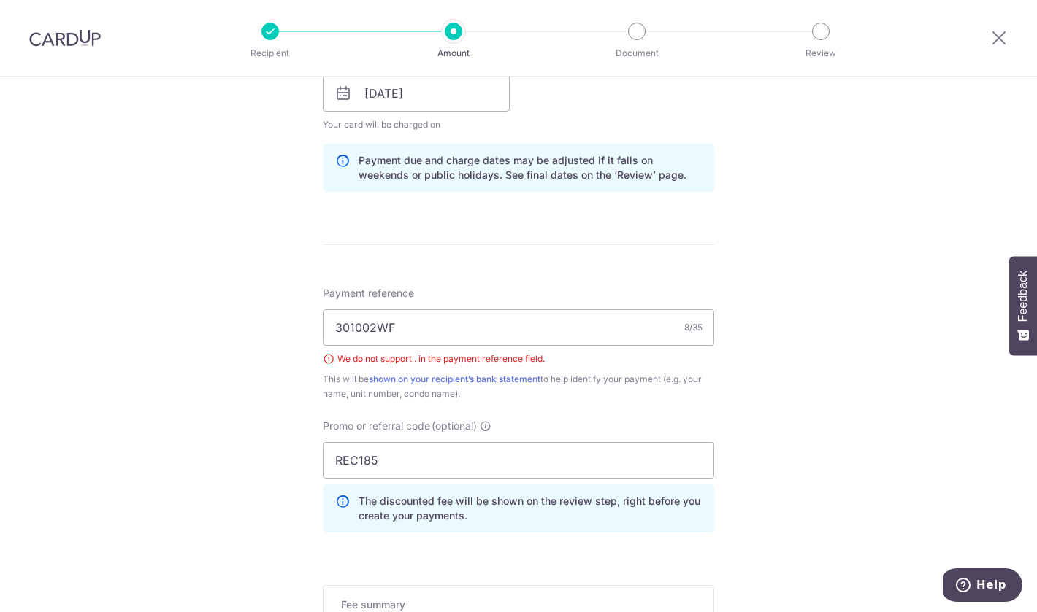
click at [269, 328] on div "Tell us more about your payment Enter payment amount SGD 1,198.11 1198.11 Selec…" at bounding box center [518, 113] width 1037 height 1467
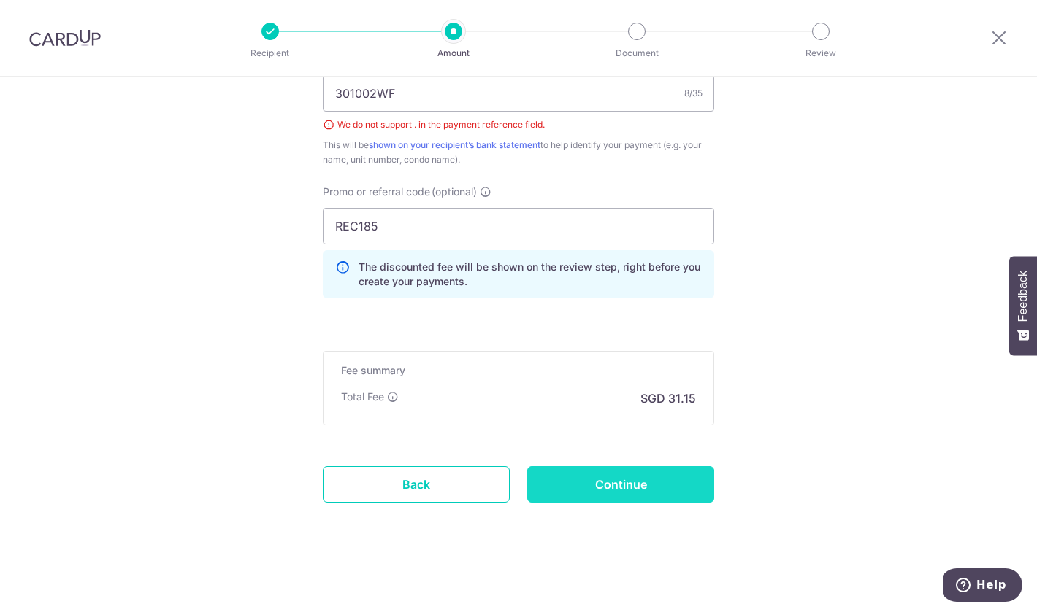
click at [598, 484] on input "Continue" at bounding box center [620, 484] width 187 height 37
type input "Create Schedule"
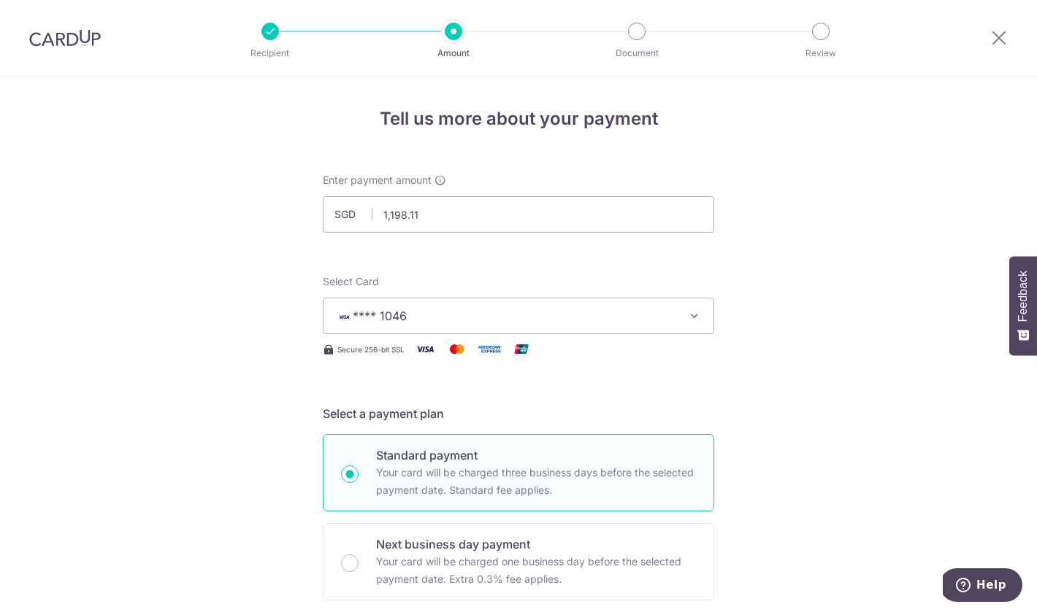
scroll to position [931, 0]
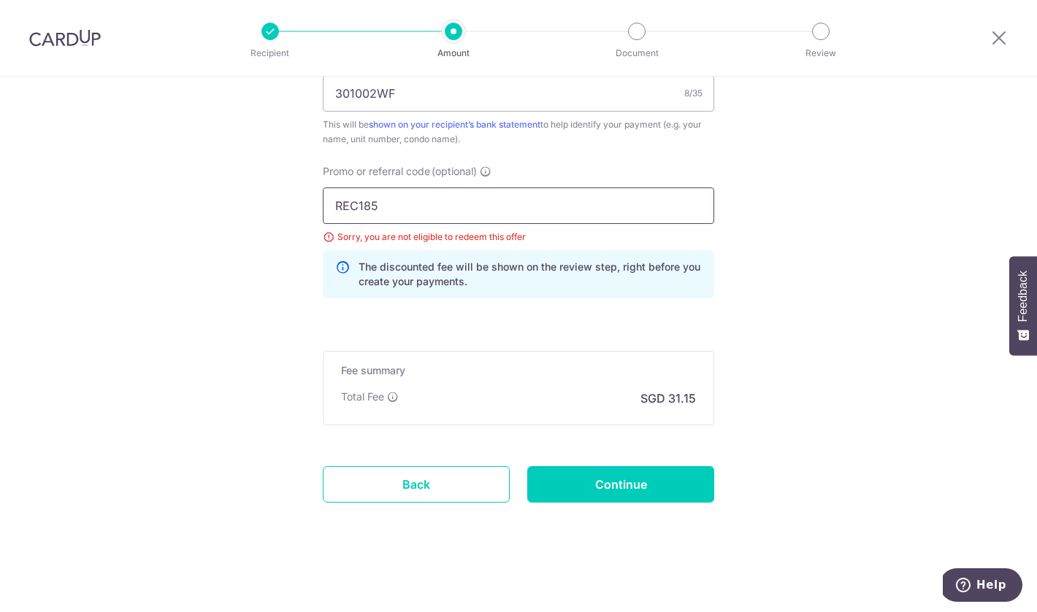
click at [499, 203] on input "REC185" at bounding box center [518, 206] width 391 height 37
type input "R"
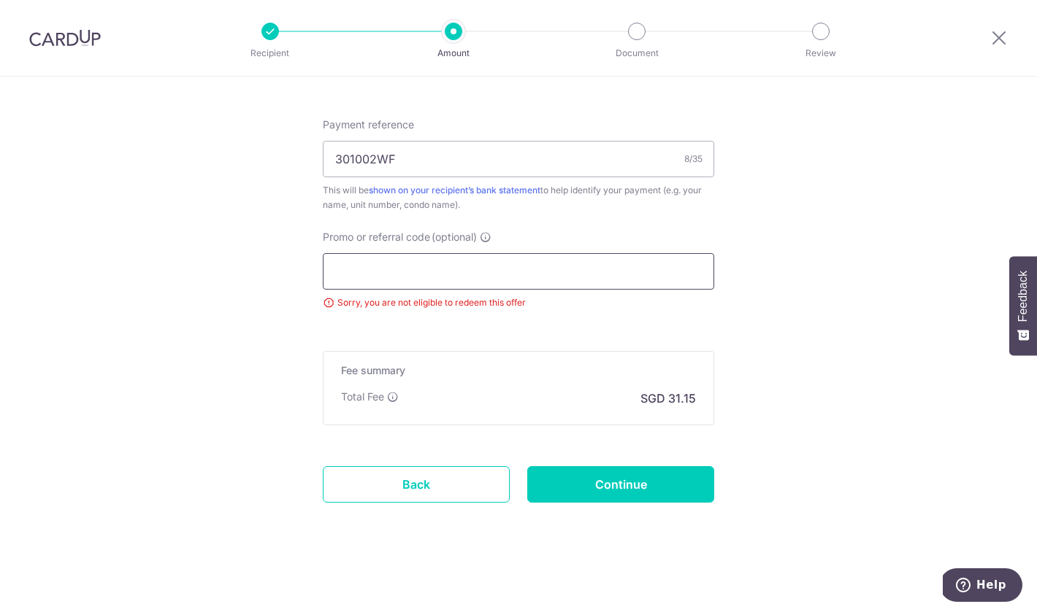
scroll to position [865, 0]
click at [567, 484] on input "Continue" at bounding box center [620, 484] width 187 height 37
type input "Update Schedule"
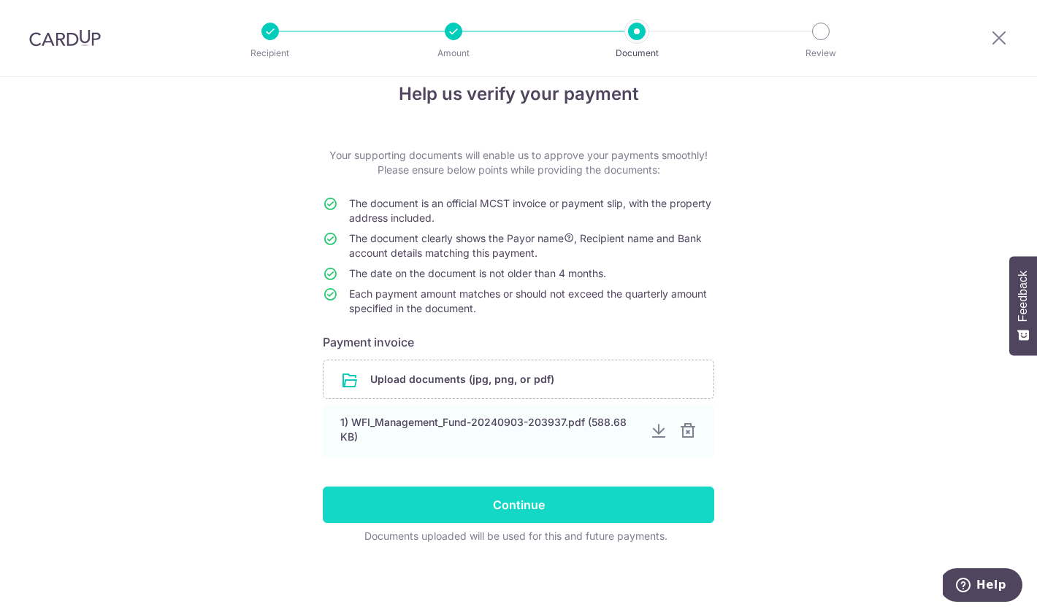
click at [545, 504] on input "Continue" at bounding box center [518, 505] width 391 height 37
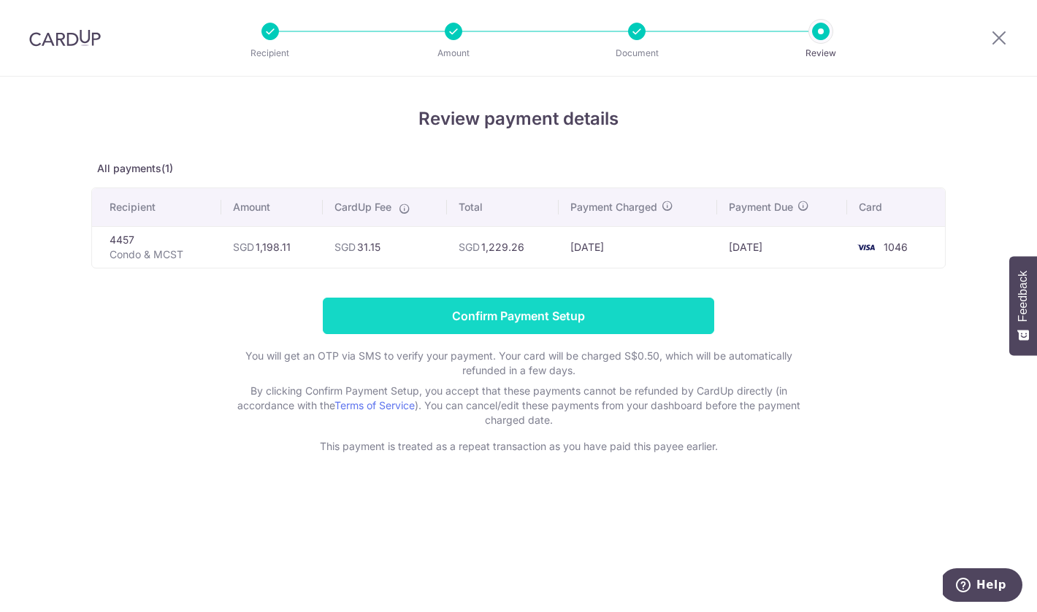
click at [692, 331] on input "Confirm Payment Setup" at bounding box center [518, 316] width 391 height 37
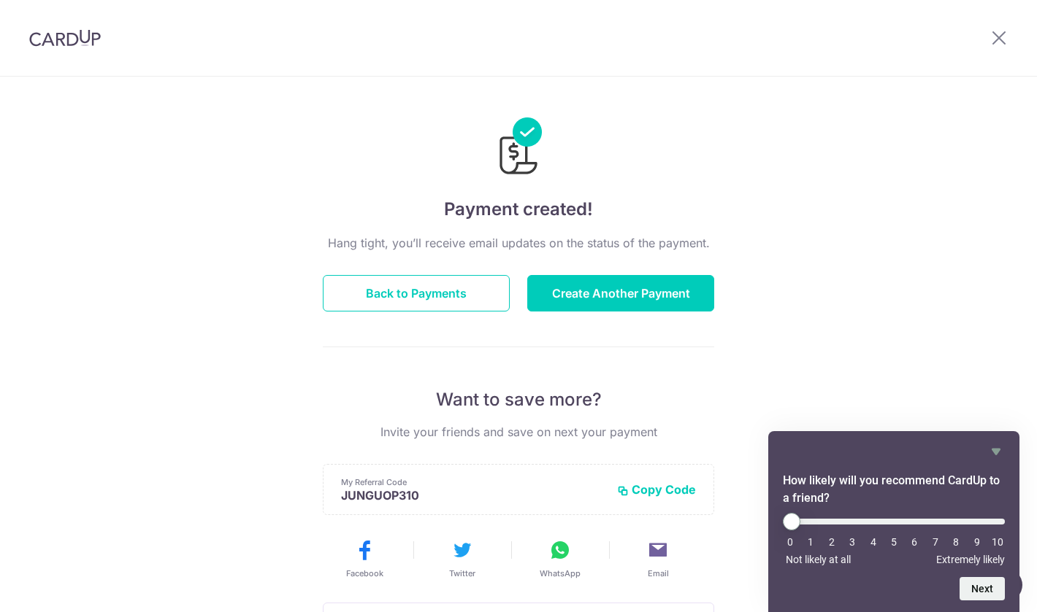
click at [486, 316] on div "Hang tight, you’ll receive email updates on the status of the payment. Back to …" at bounding box center [518, 510] width 391 height 553
click at [1002, 34] on icon at bounding box center [999, 37] width 18 height 18
